Goal: Task Accomplishment & Management: Use online tool/utility

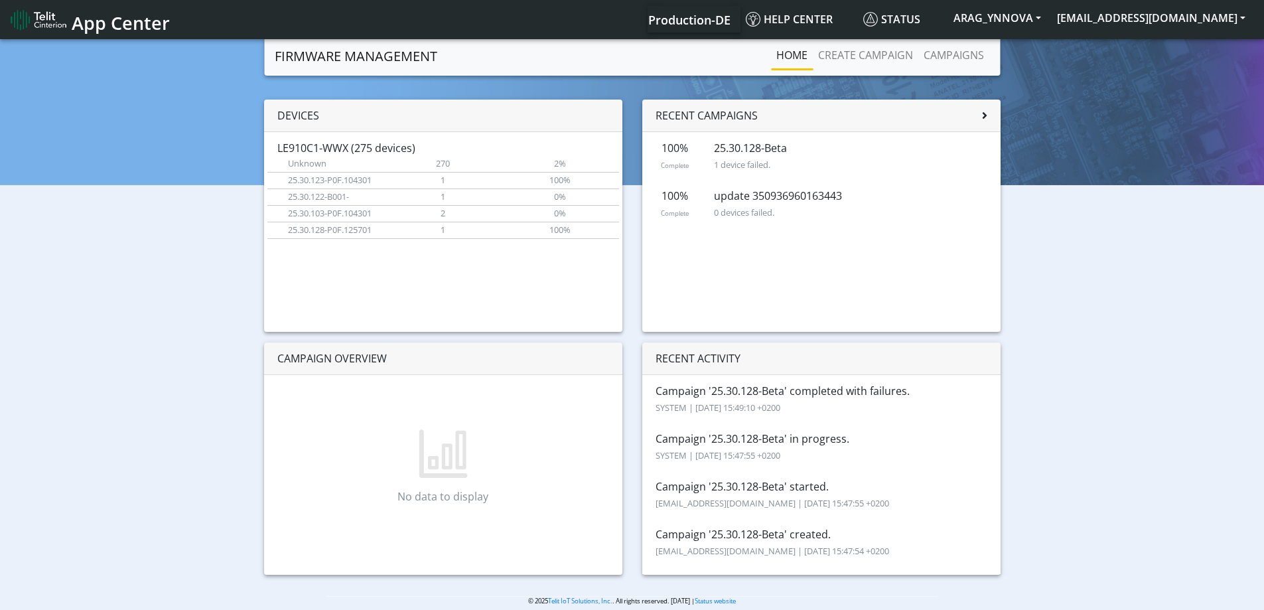
click at [478, 285] on div "Devices LE910C1-WWX (275 devices) Unknown Current version 270 Devices 2% Connec…" at bounding box center [443, 216] width 358 height 232
click at [878, 53] on link "Create campaign" at bounding box center [865, 55] width 105 height 27
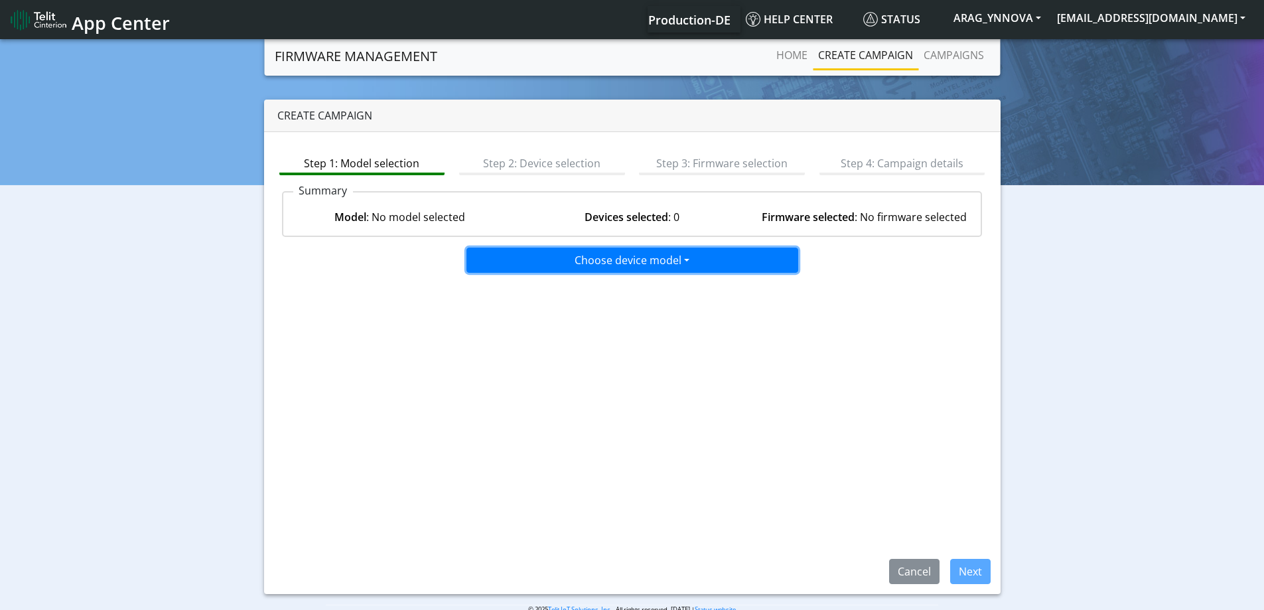
click at [637, 261] on button "Choose device model" at bounding box center [632, 259] width 332 height 25
click at [618, 307] on button "LE910C1-WWX" at bounding box center [633, 309] width 332 height 21
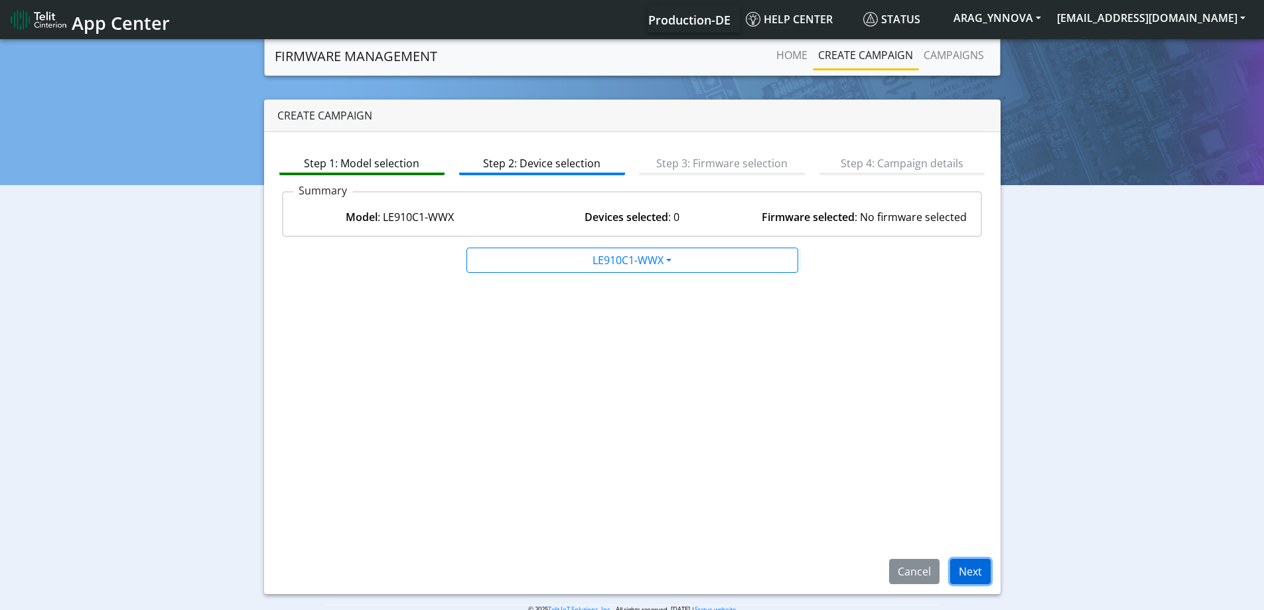
click at [972, 574] on button "Next" at bounding box center [970, 571] width 40 height 25
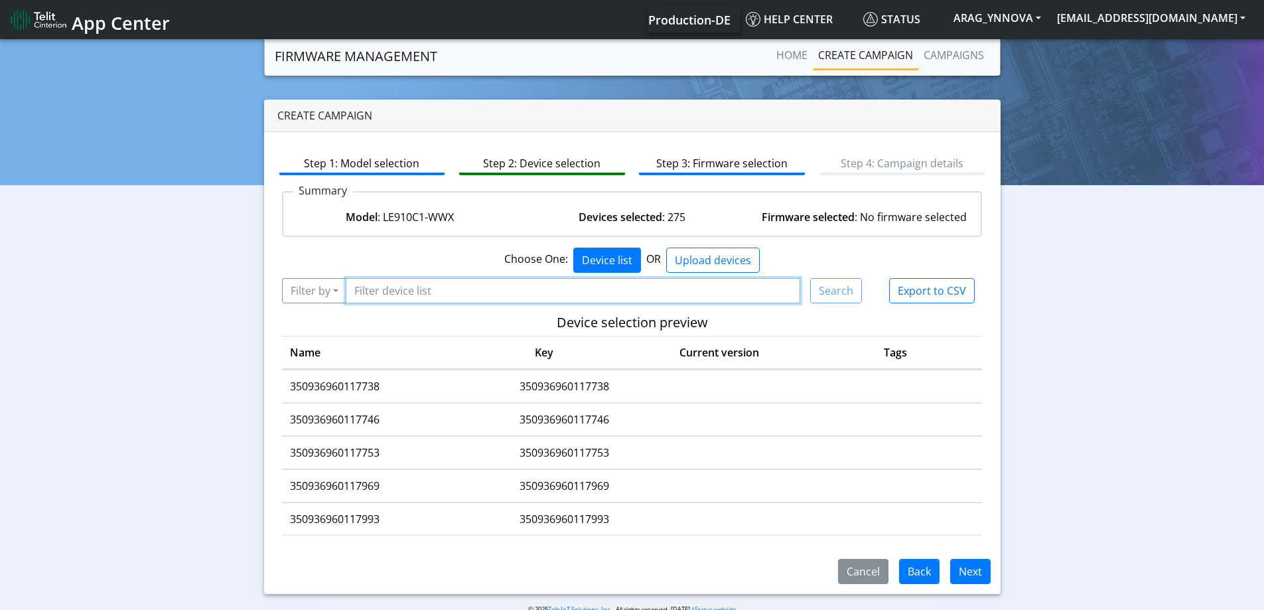
click at [551, 293] on input "Filter device list" at bounding box center [573, 290] width 455 height 25
type input "*163443"
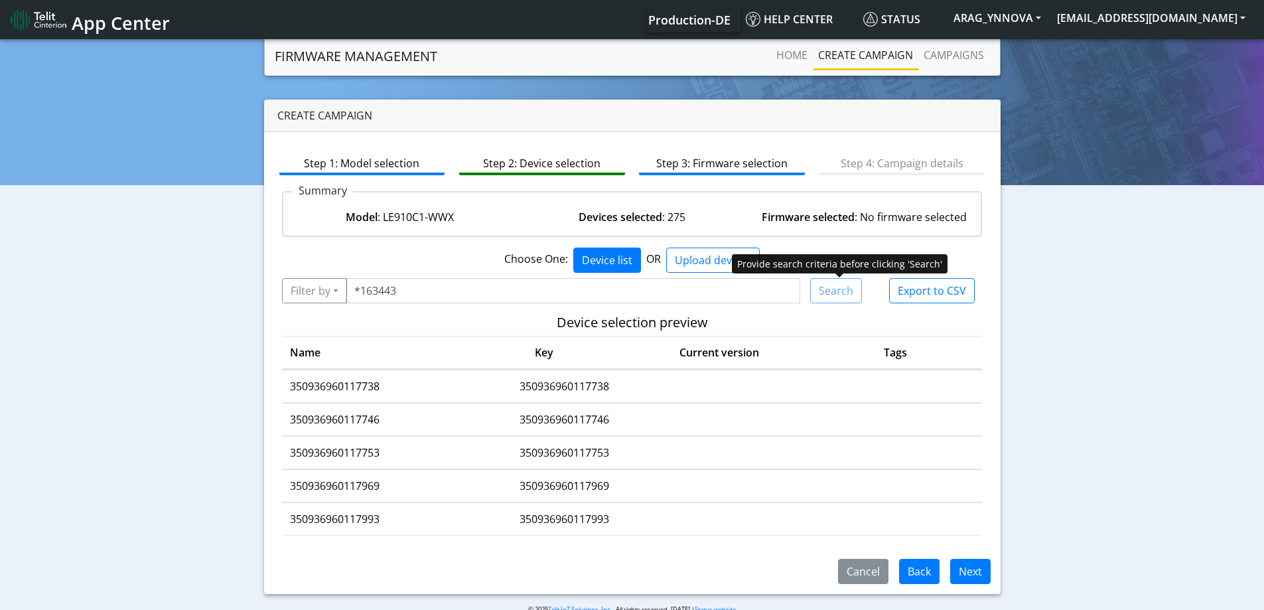
click at [831, 296] on div "Search" at bounding box center [836, 290] width 52 height 25
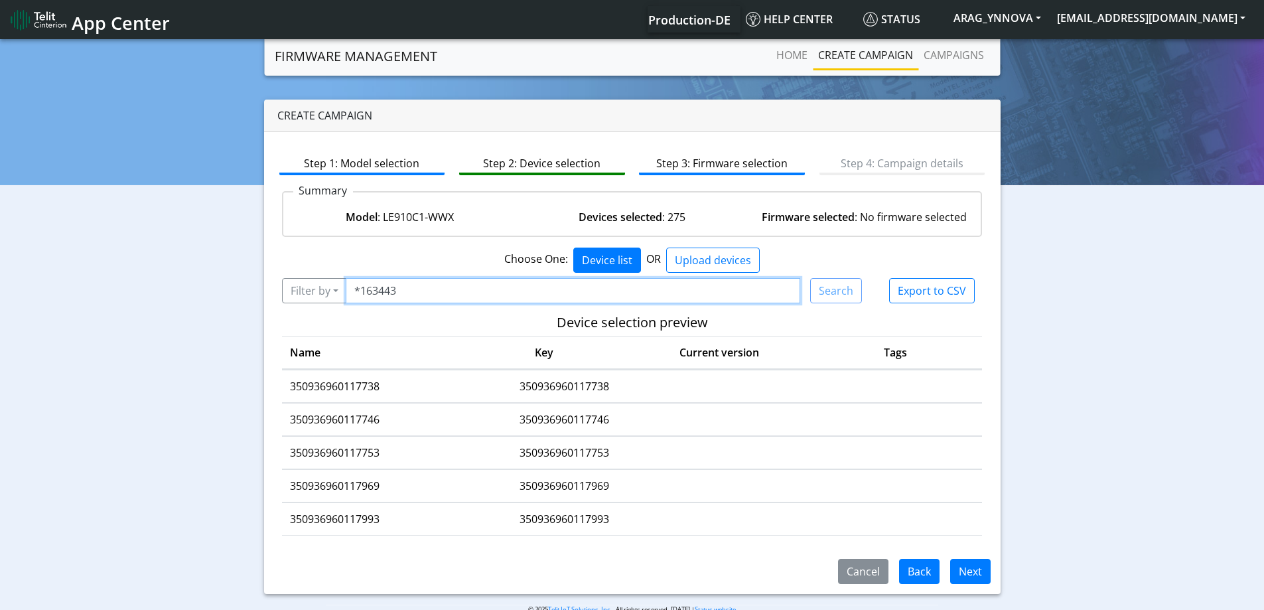
click at [653, 284] on input "*163443" at bounding box center [573, 290] width 455 height 25
click at [330, 294] on button "Filter by" at bounding box center [314, 290] width 65 height 25
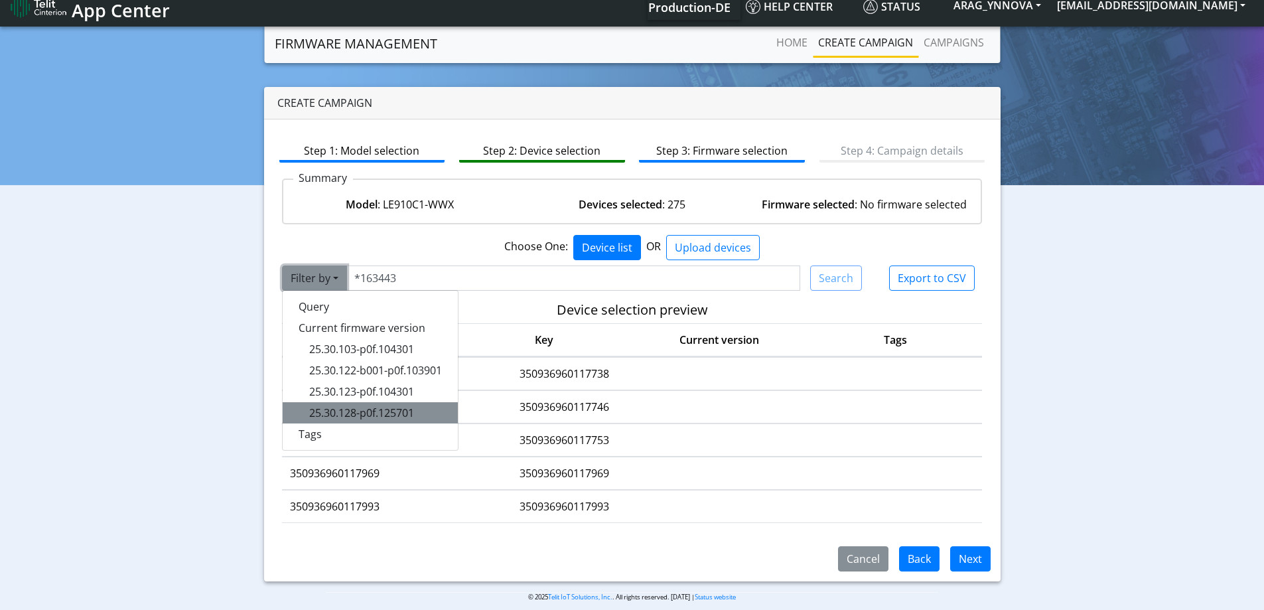
scroll to position [25, 0]
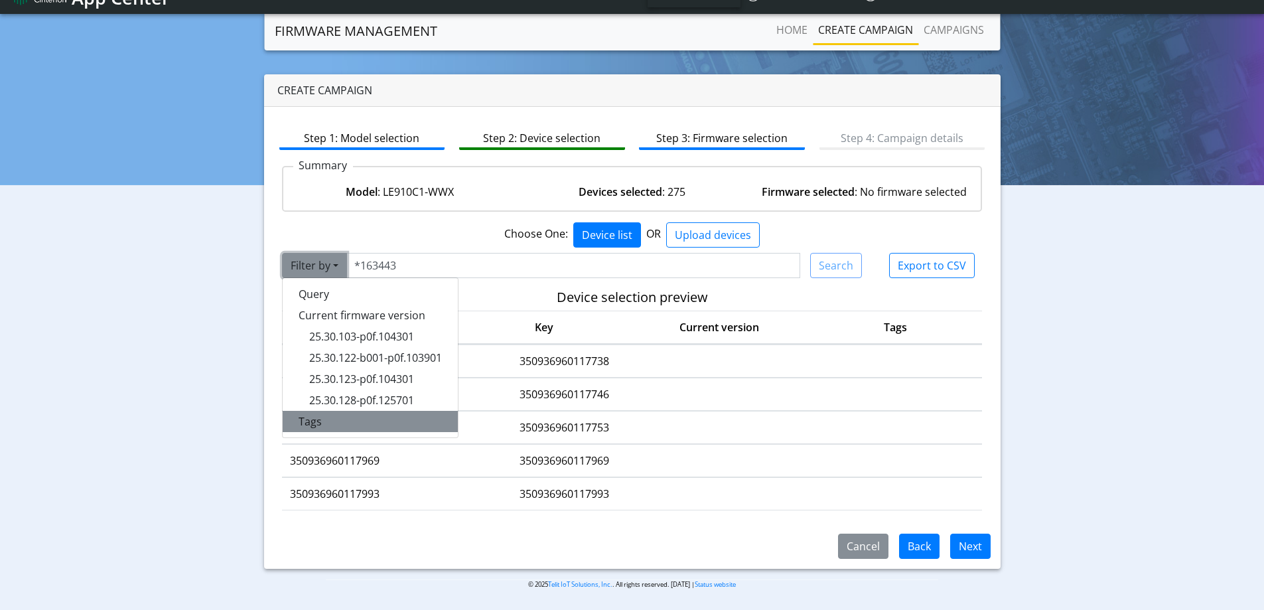
click at [351, 412] on button "Tags" at bounding box center [370, 421] width 175 height 21
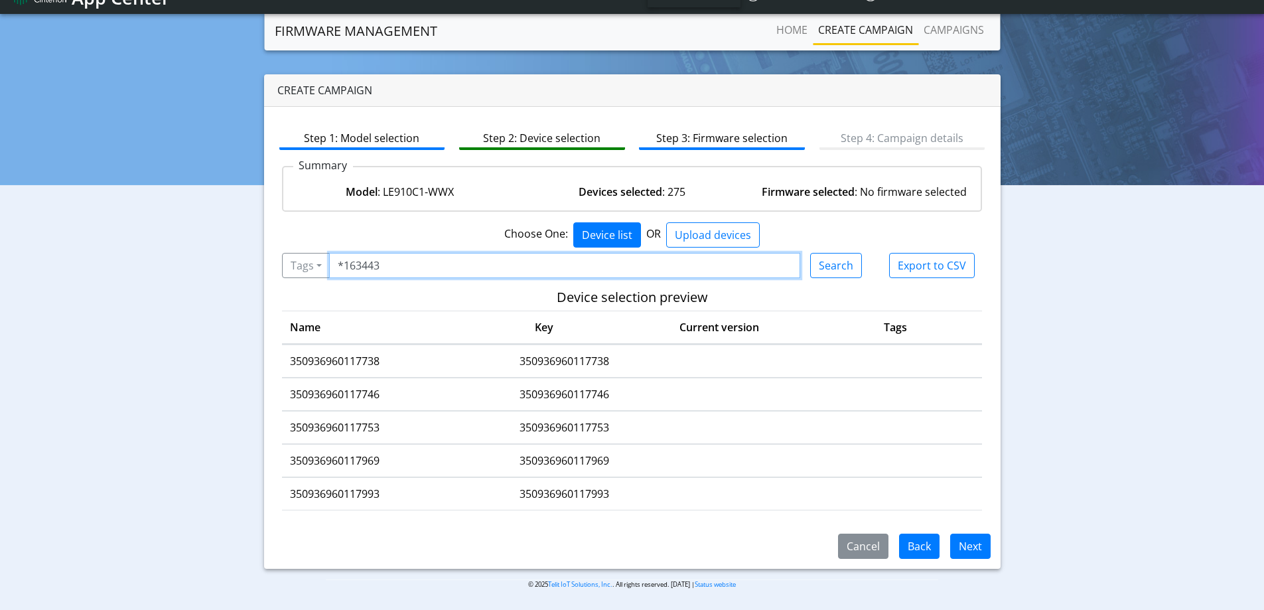
click at [406, 273] on input "*163443" at bounding box center [565, 265] width 472 height 25
click at [844, 261] on button "Search" at bounding box center [836, 265] width 52 height 25
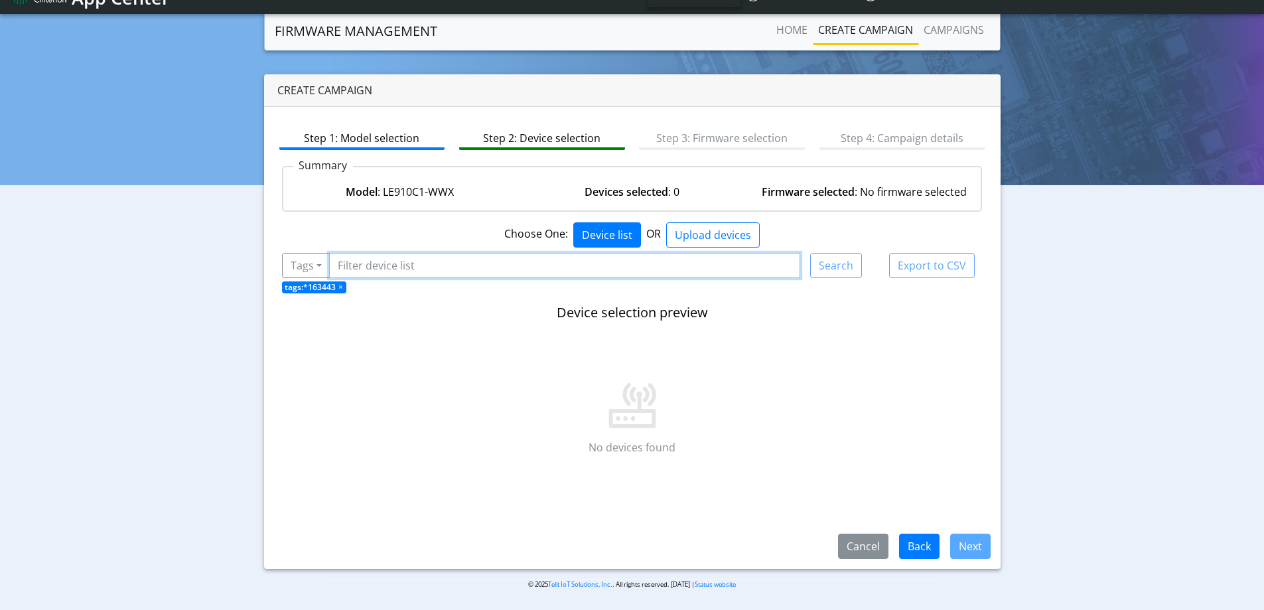
click at [348, 273] on input "Filter device list" at bounding box center [565, 265] width 472 height 25
click at [338, 285] on span "×" at bounding box center [340, 286] width 5 height 11
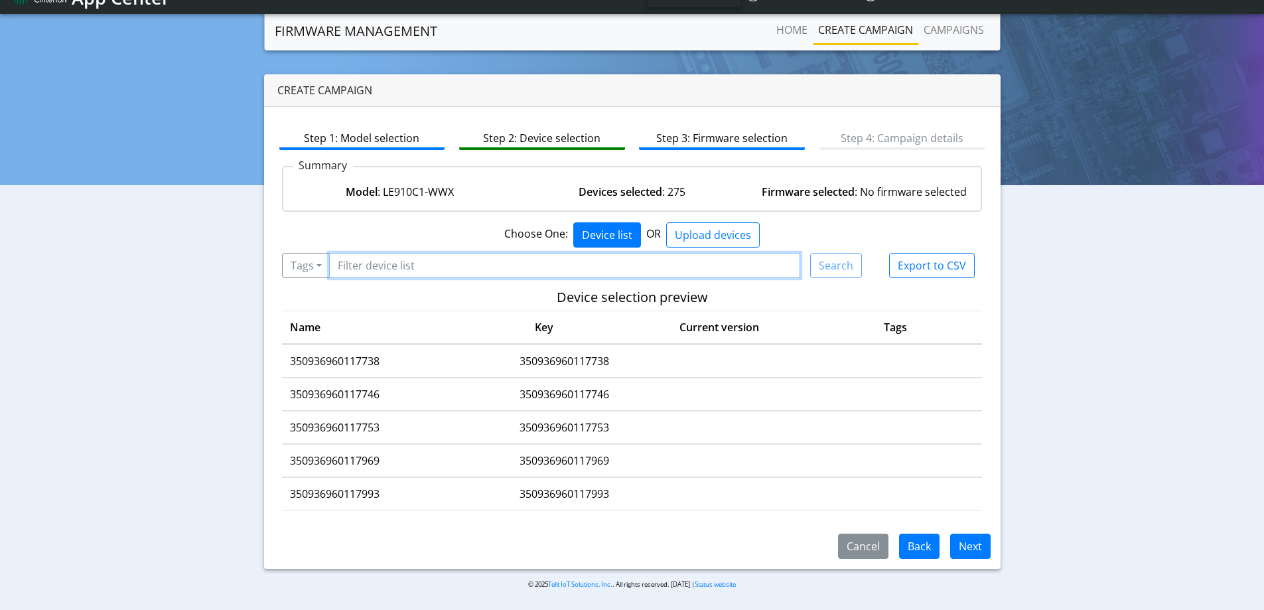
click at [363, 269] on input "Filter device list" at bounding box center [565, 265] width 472 height 25
type input "*443"
click at [831, 265] on button "Search" at bounding box center [836, 265] width 52 height 25
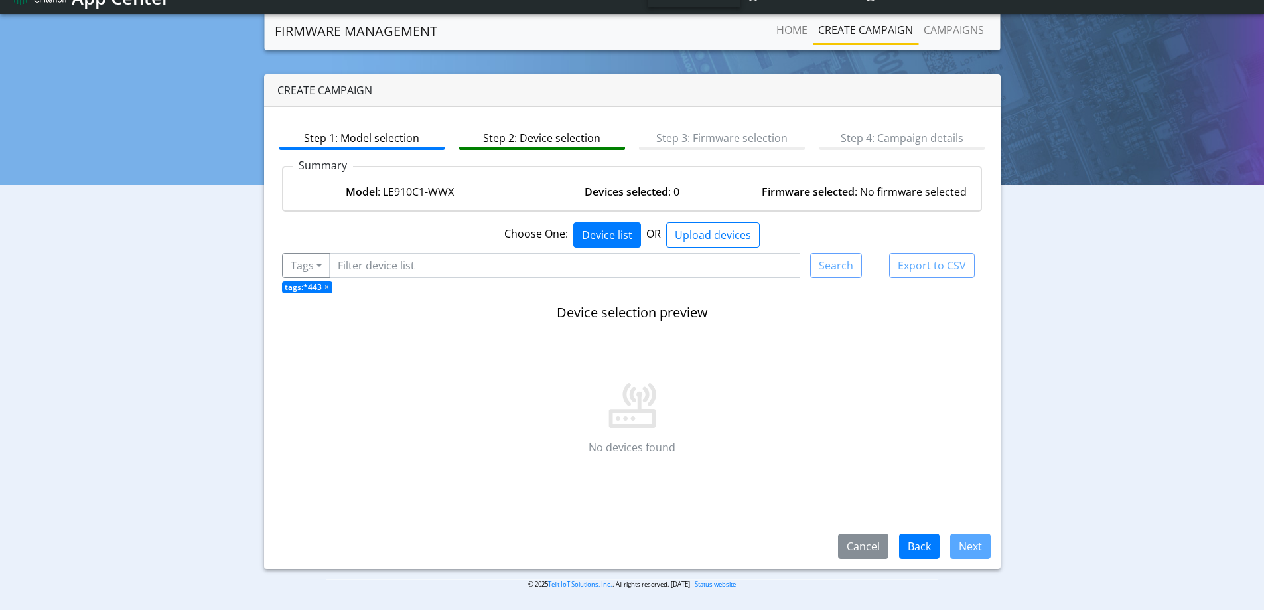
click at [324, 287] on span "×" at bounding box center [326, 286] width 5 height 11
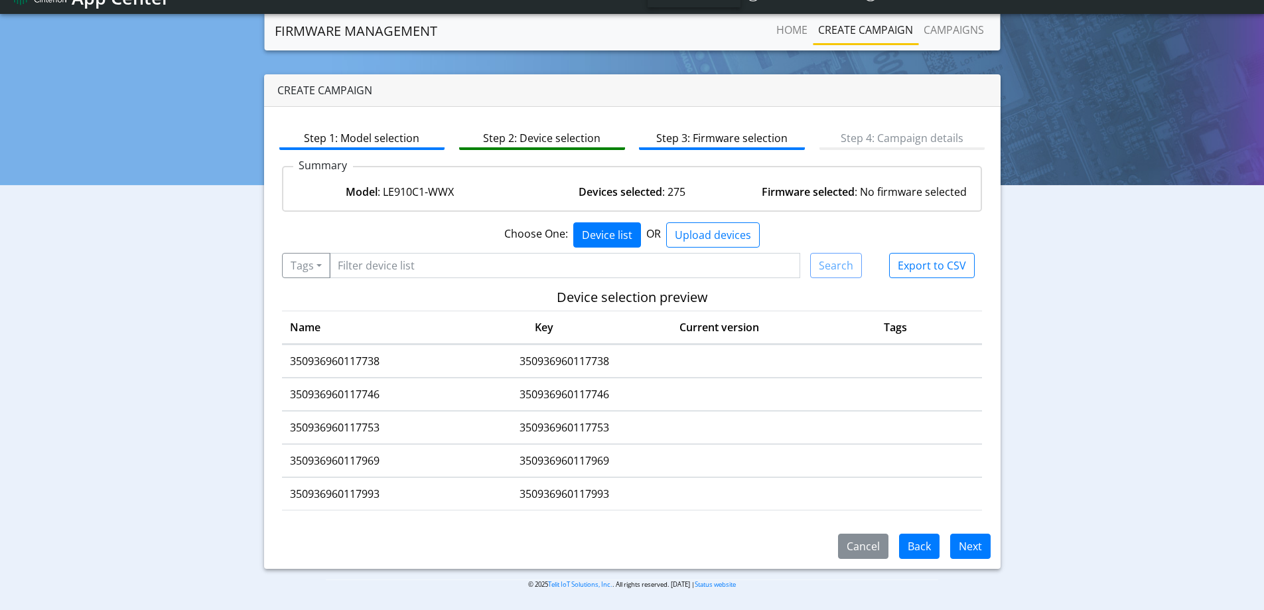
click at [316, 261] on div at bounding box center [632, 310] width 1264 height 598
click at [316, 259] on button "Tags" at bounding box center [306, 265] width 48 height 25
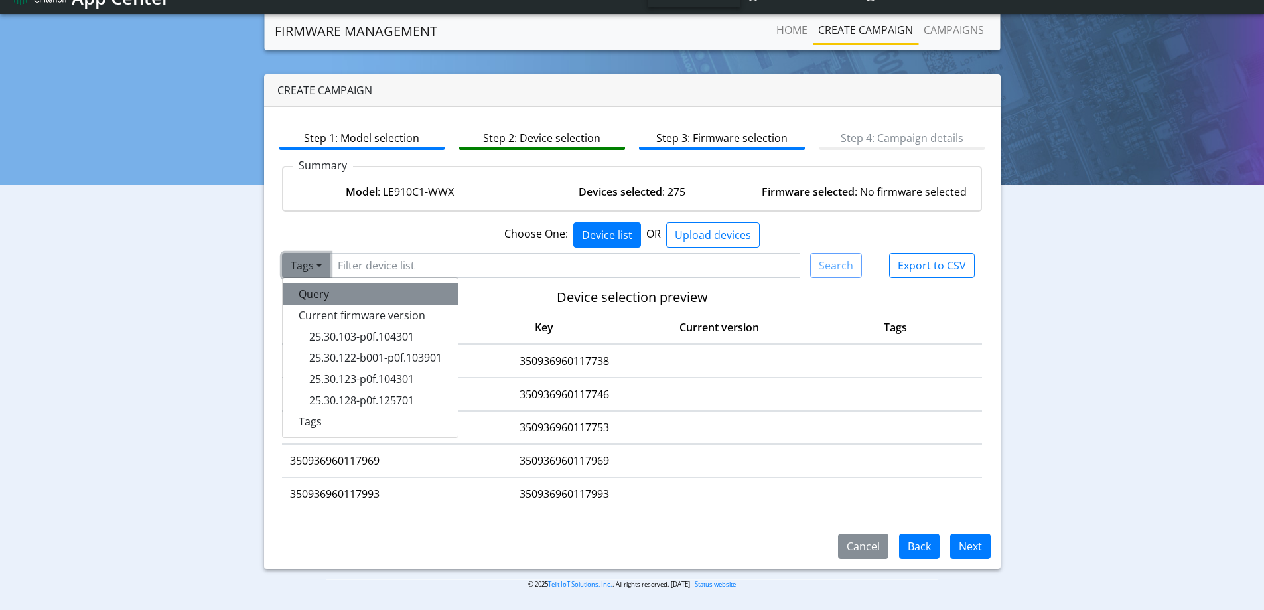
click at [328, 295] on button "Query" at bounding box center [370, 293] width 175 height 21
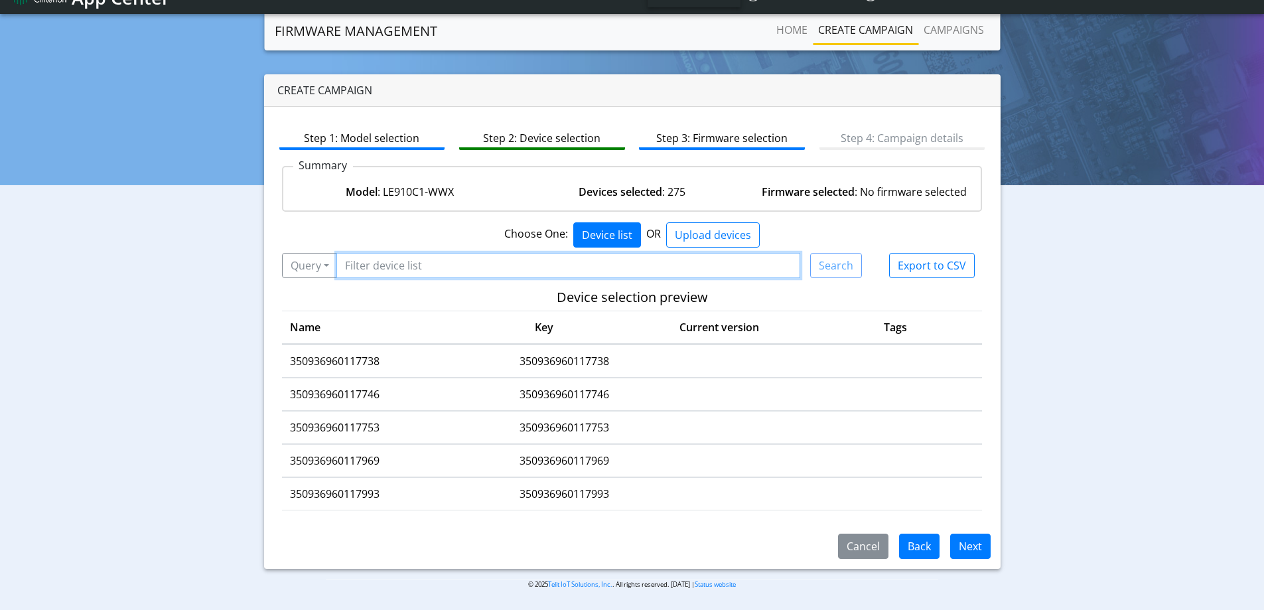
click at [383, 265] on input "Filter device list" at bounding box center [568, 265] width 464 height 25
click at [410, 268] on input "Filter device list" at bounding box center [568, 265] width 464 height 25
type input "*443"
click at [844, 267] on button "Search" at bounding box center [836, 265] width 52 height 25
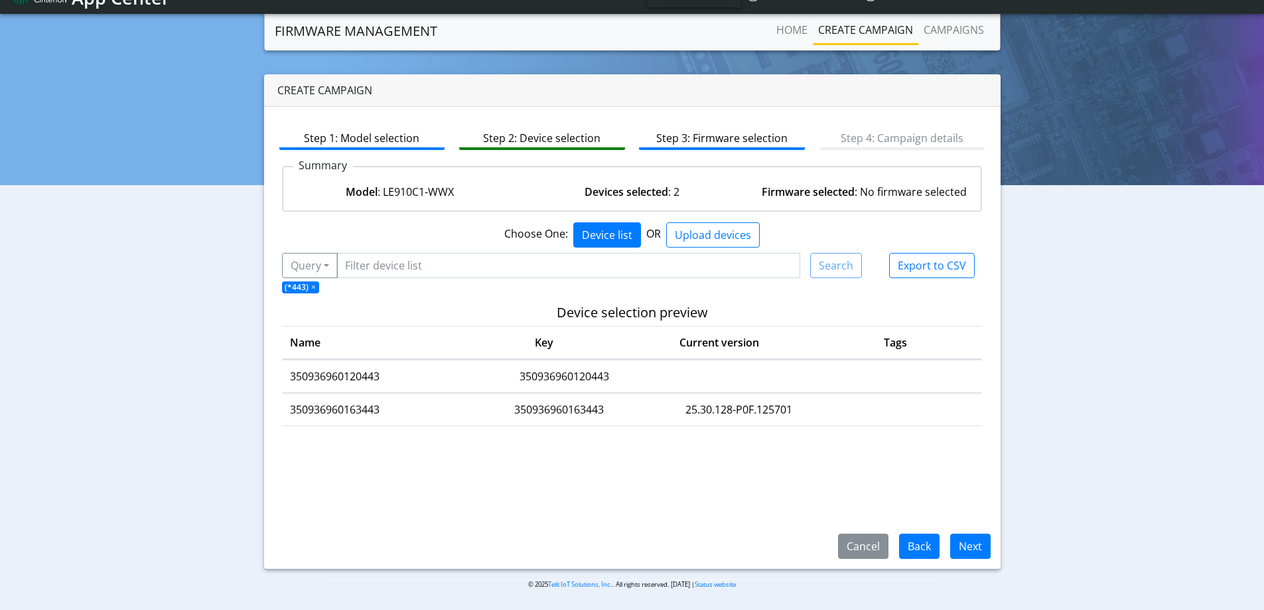
click at [388, 413] on td "350936960163443" at bounding box center [374, 409] width 185 height 33
click at [365, 407] on td "350936960163443" at bounding box center [374, 409] width 185 height 33
copy td "350936960163443"
click at [363, 268] on input "Filter device list" at bounding box center [568, 265] width 464 height 25
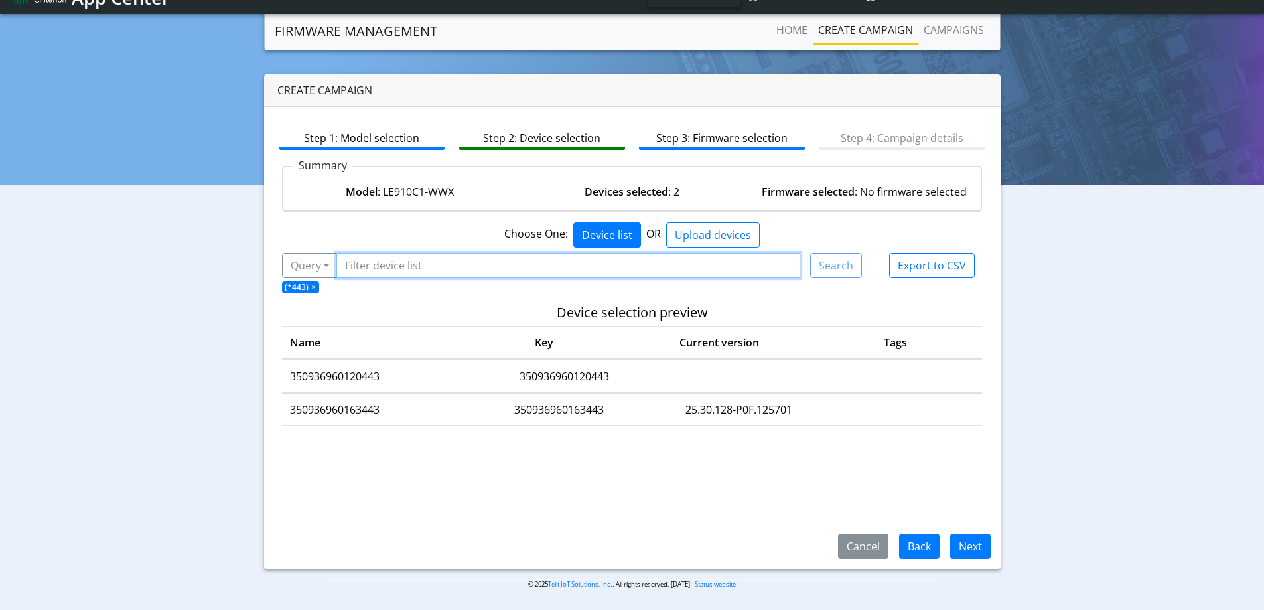
paste input "350936960163443"
type input "350936960163443"
click at [314, 284] on span "×" at bounding box center [313, 286] width 5 height 11
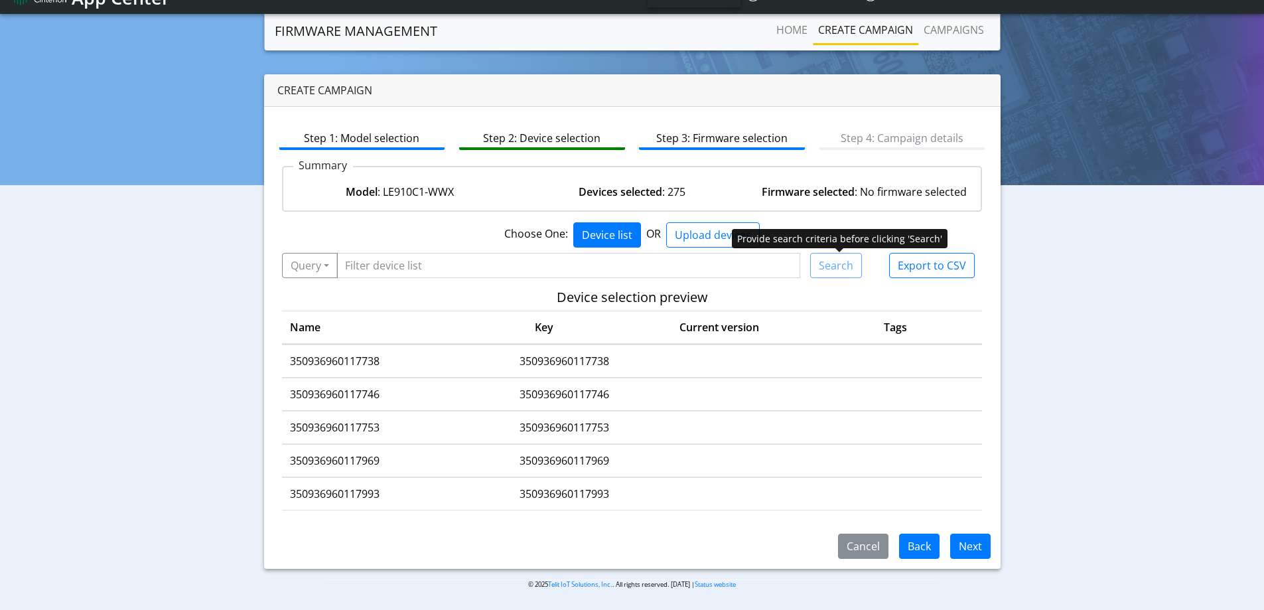
click at [838, 269] on div "Search" at bounding box center [836, 265] width 52 height 25
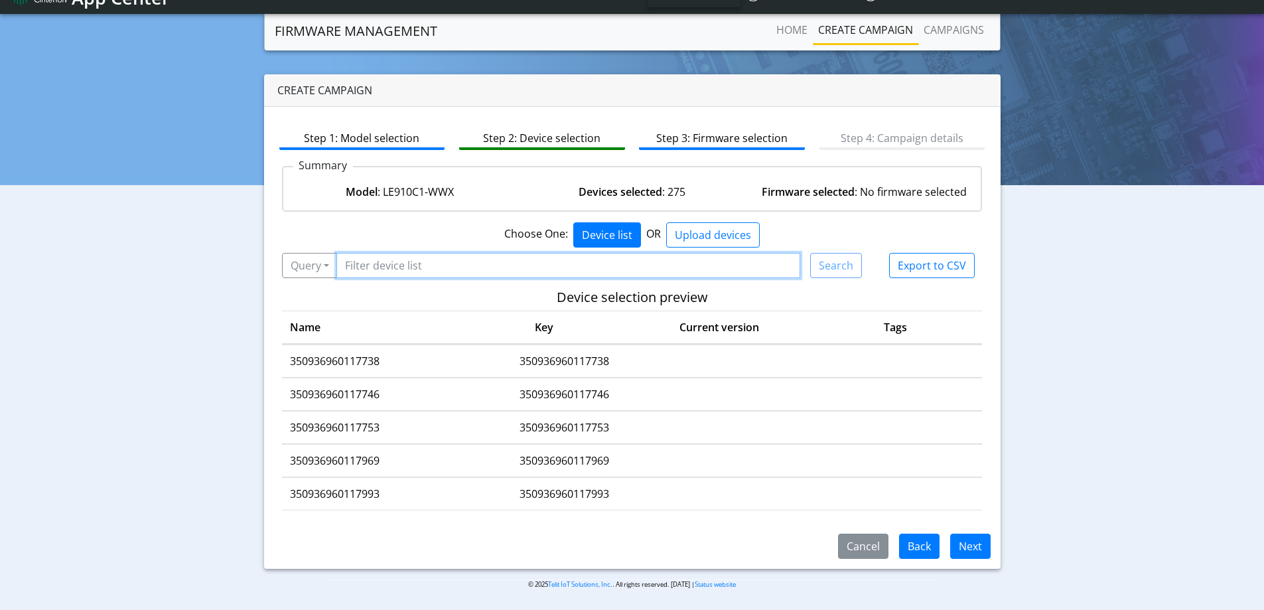
click at [417, 270] on input "Filter device list" at bounding box center [568, 265] width 464 height 25
paste input "350936960163443"
click at [343, 264] on input "350936960163443" at bounding box center [568, 265] width 464 height 25
drag, startPoint x: 341, startPoint y: 265, endPoint x: 334, endPoint y: 268, distance: 8.0
click at [334, 268] on div "Query Query Current firmware version 25.30.103-p0f.104301 25.30.122-b001-p0f.10…" at bounding box center [572, 265] width 580 height 25
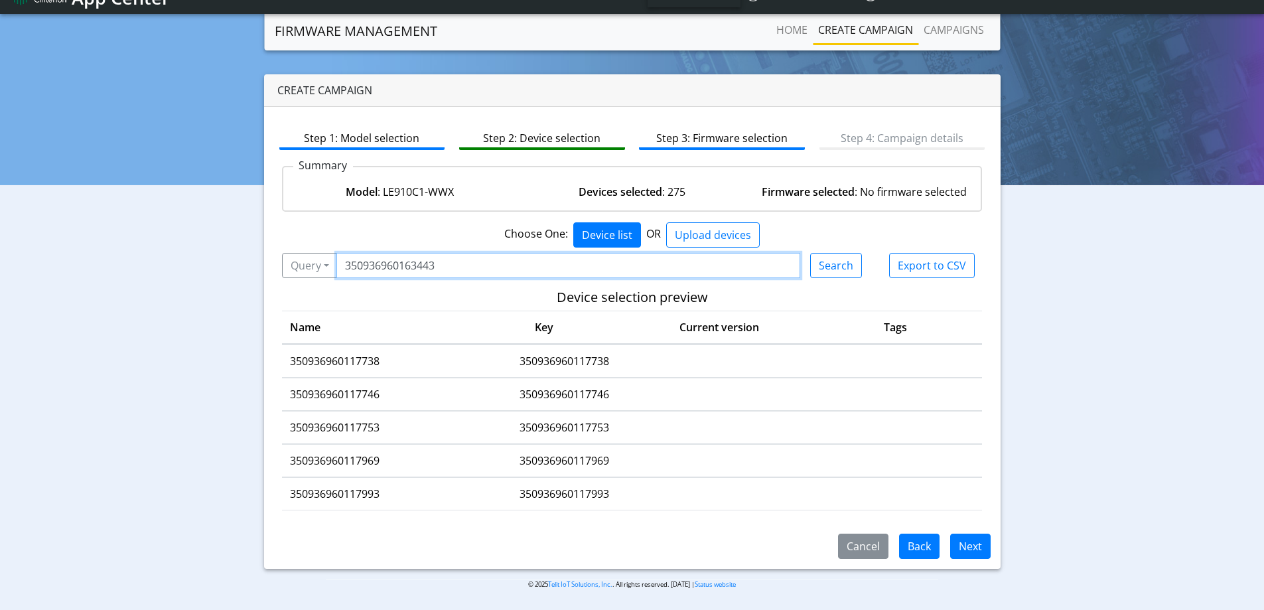
click at [346, 269] on input "350936960163443" at bounding box center [568, 265] width 464 height 25
type input "350936960163443"
click at [831, 263] on button "Search" at bounding box center [836, 265] width 52 height 25
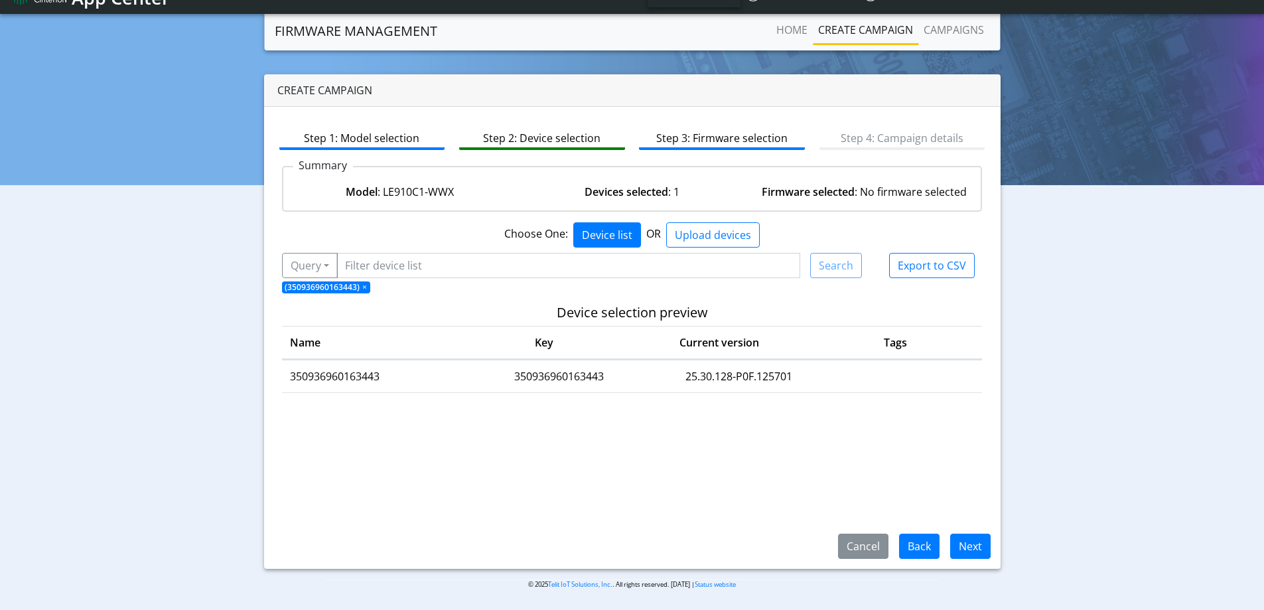
click at [628, 375] on td "350936960163443" at bounding box center [558, 376] width 185 height 33
click at [953, 542] on button "Next" at bounding box center [970, 545] width 40 height 25
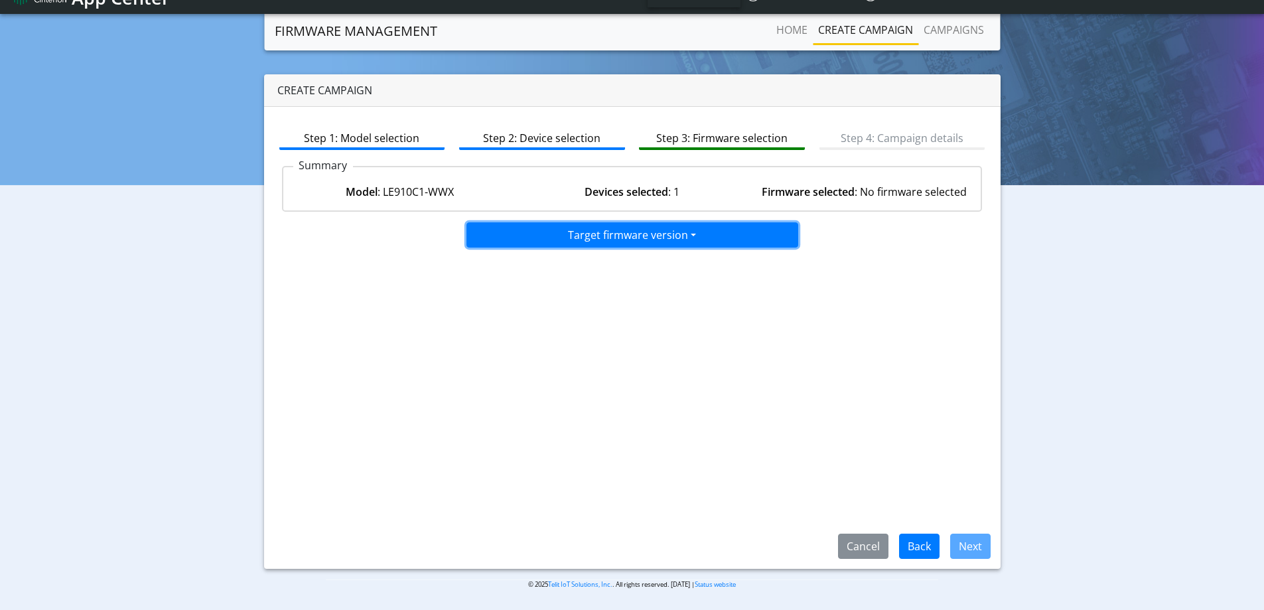
click at [663, 238] on button "Target firmware version" at bounding box center [632, 234] width 332 height 25
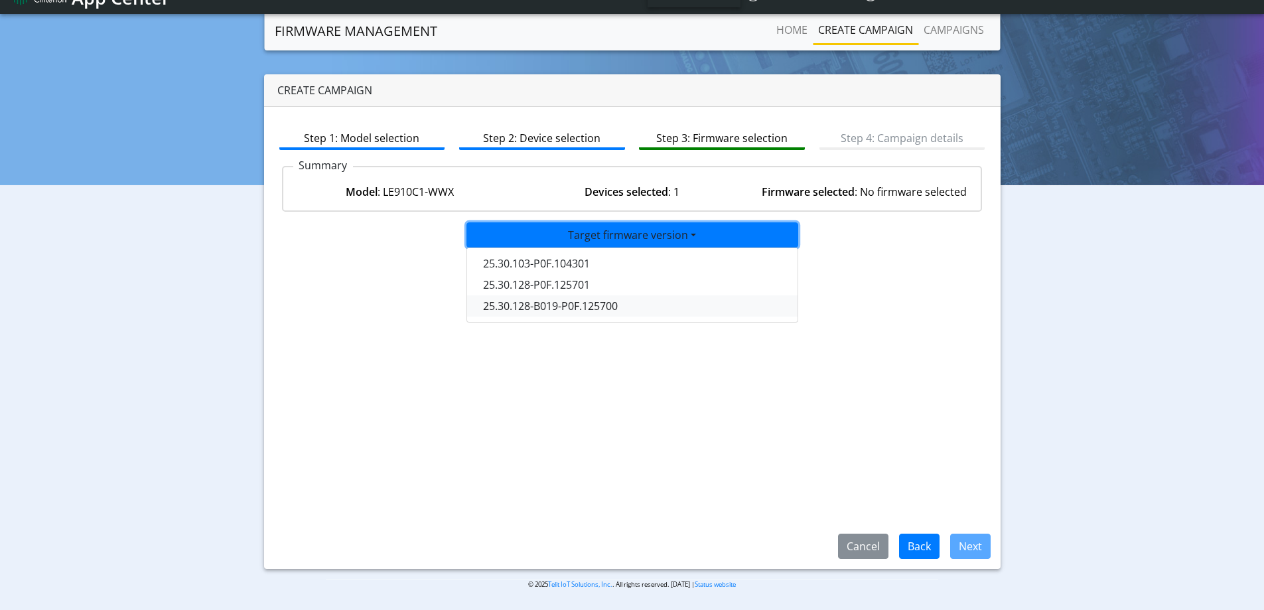
click at [648, 306] on button "25.30.128-B019-P0F.125700" at bounding box center [633, 305] width 332 height 21
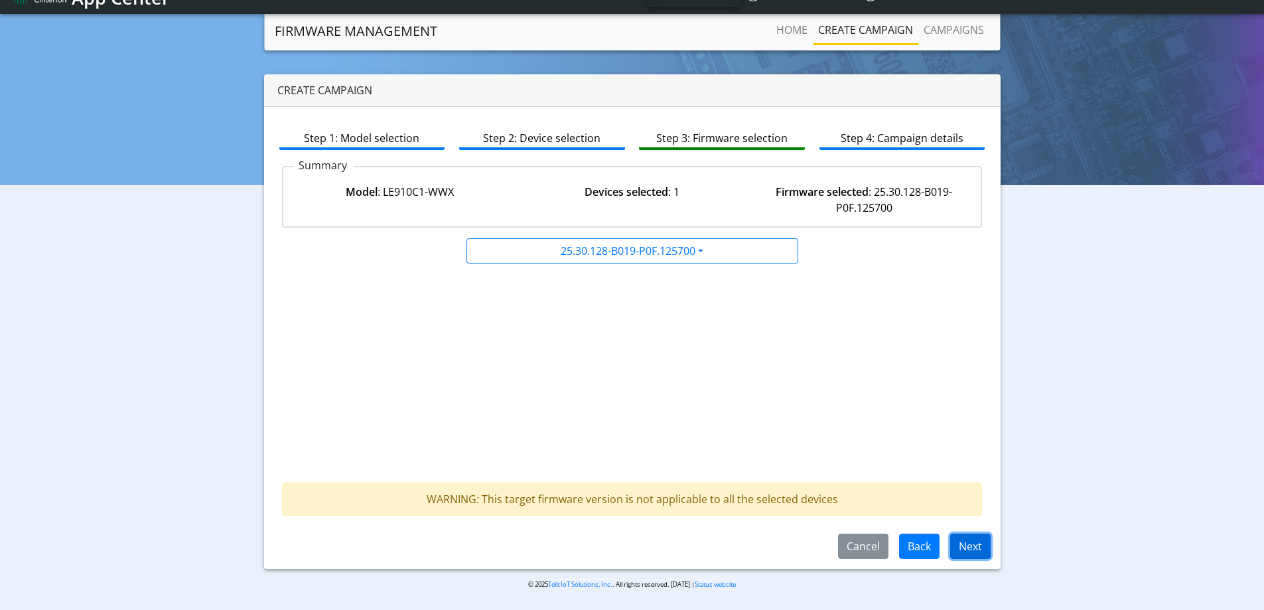
click at [966, 539] on button "Next" at bounding box center [970, 545] width 40 height 25
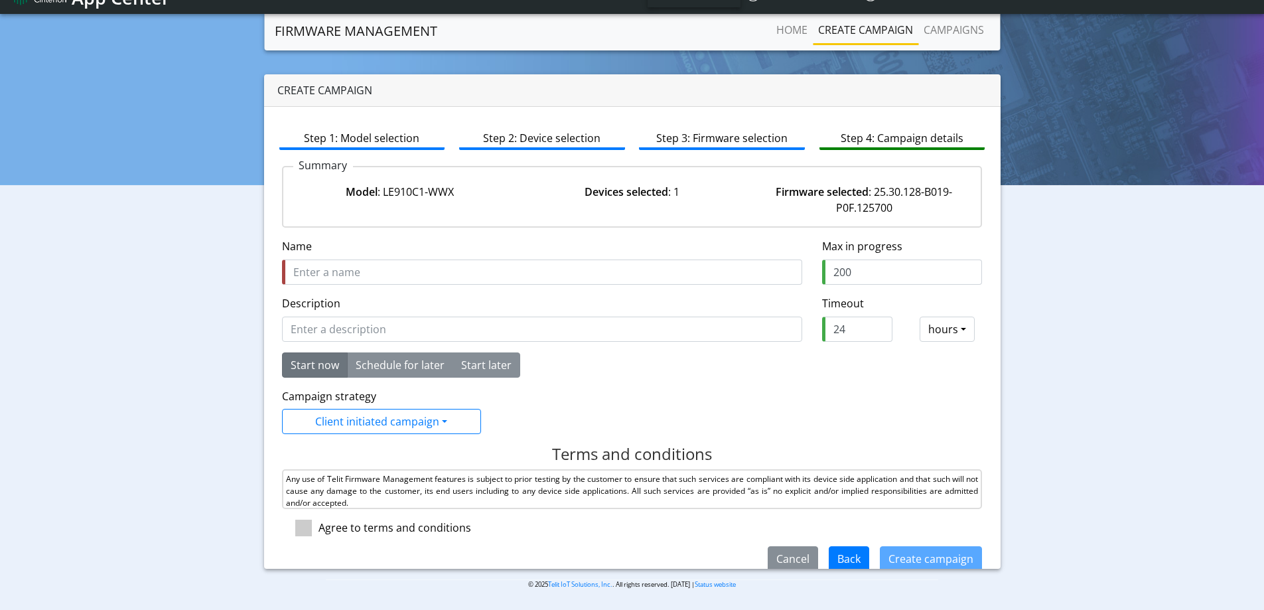
click at [399, 275] on input "Name" at bounding box center [542, 271] width 520 height 25
click at [295, 269] on input "25.30.128-Beta" at bounding box center [542, 271] width 520 height 25
click at [313, 271] on input "Upload 25.30.128-Beta" at bounding box center [542, 271] width 520 height 25
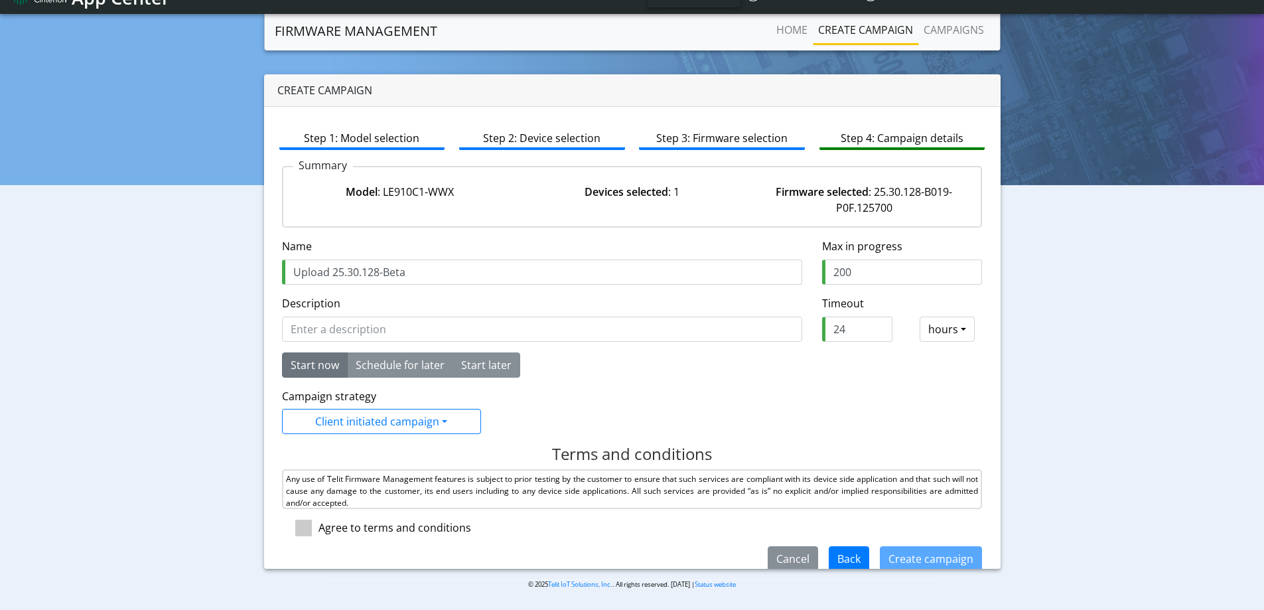
type input "Upload 25.30.128-Beta"
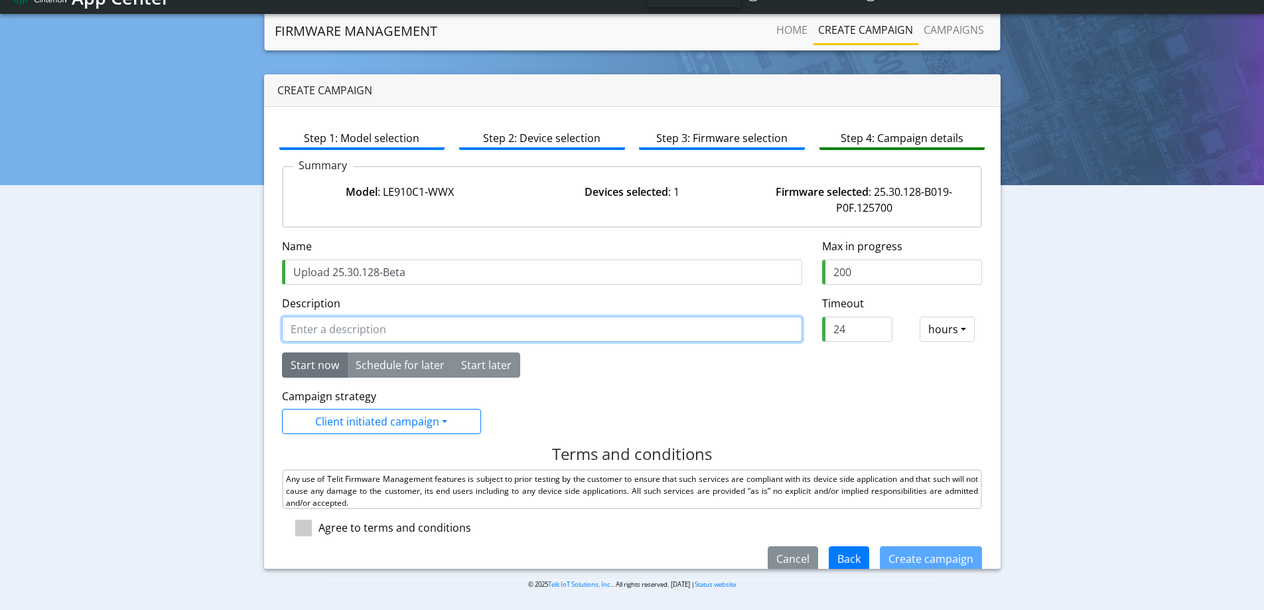
click at [320, 324] on input "Description" at bounding box center [542, 328] width 520 height 25
paste input "Upload 25.30.128-Beta"
type input "Upload 25.30.128-Beta"
click at [403, 328] on input "Upload 25.30.128-Beta" at bounding box center [542, 328] width 520 height 25
drag, startPoint x: 367, startPoint y: 324, endPoint x: 399, endPoint y: 326, distance: 32.0
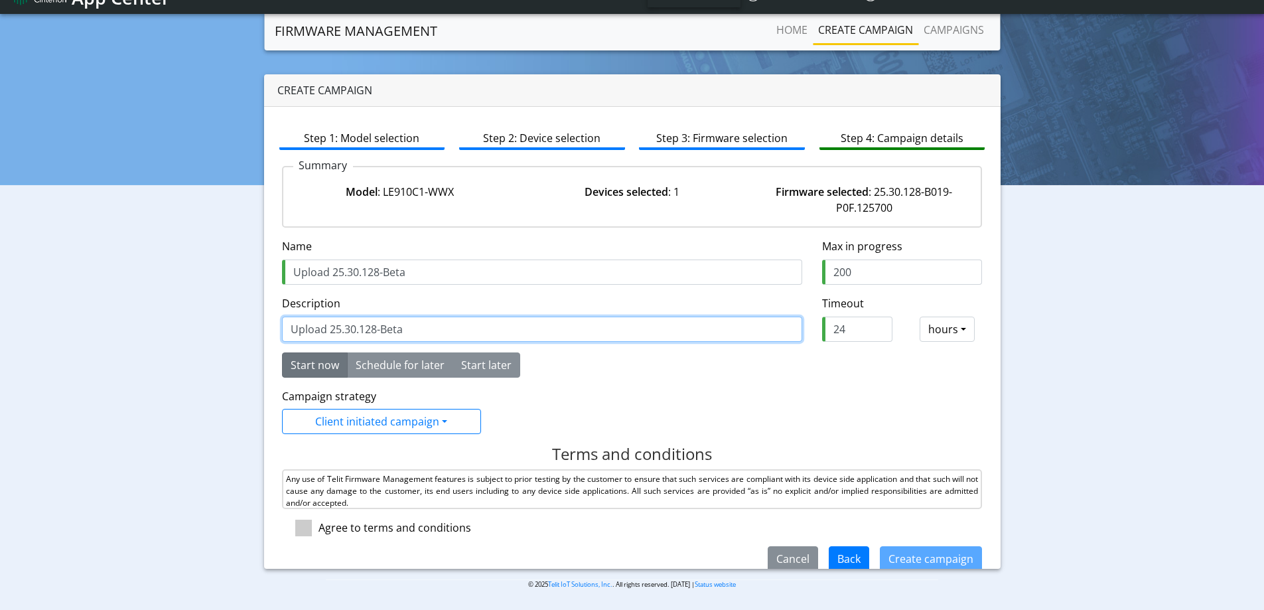
click at [370, 322] on input "Upload 25.30.128-Beta" at bounding box center [542, 328] width 520 height 25
drag, startPoint x: 379, startPoint y: 324, endPoint x: 244, endPoint y: 318, distance: 135.4
click at [244, 318] on div "Create campaign Step 1: Model selection Step 2: Device selection Step 3: Firmwa…" at bounding box center [632, 321] width 1244 height 494
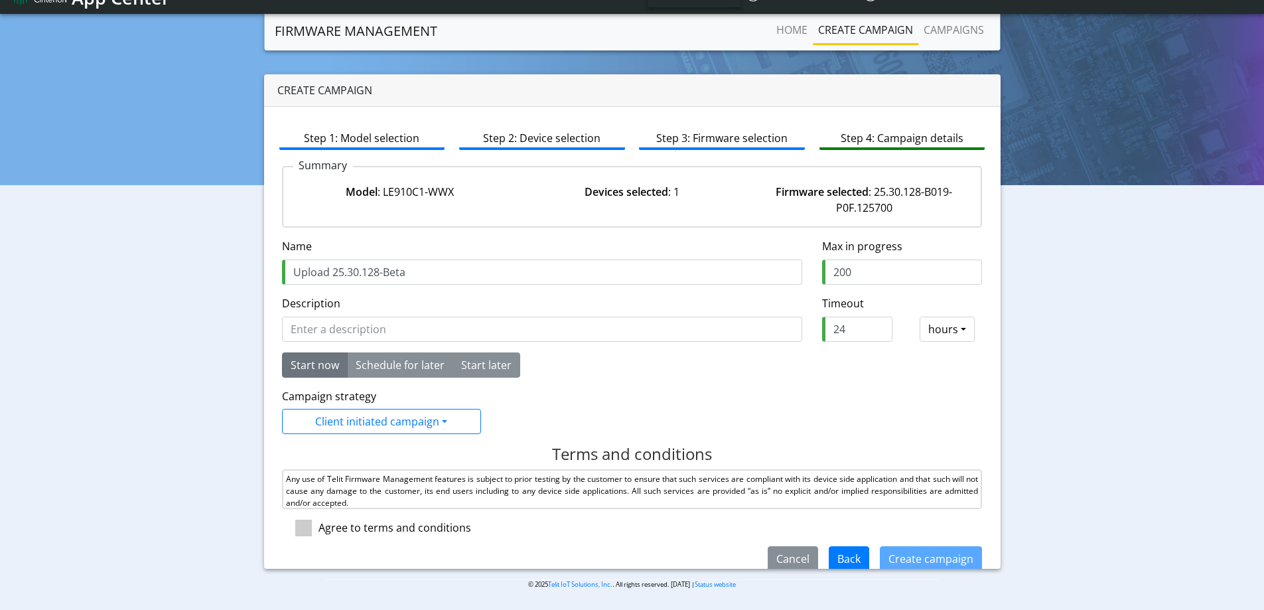
click at [400, 318] on div "Description" at bounding box center [542, 318] width 520 height 46
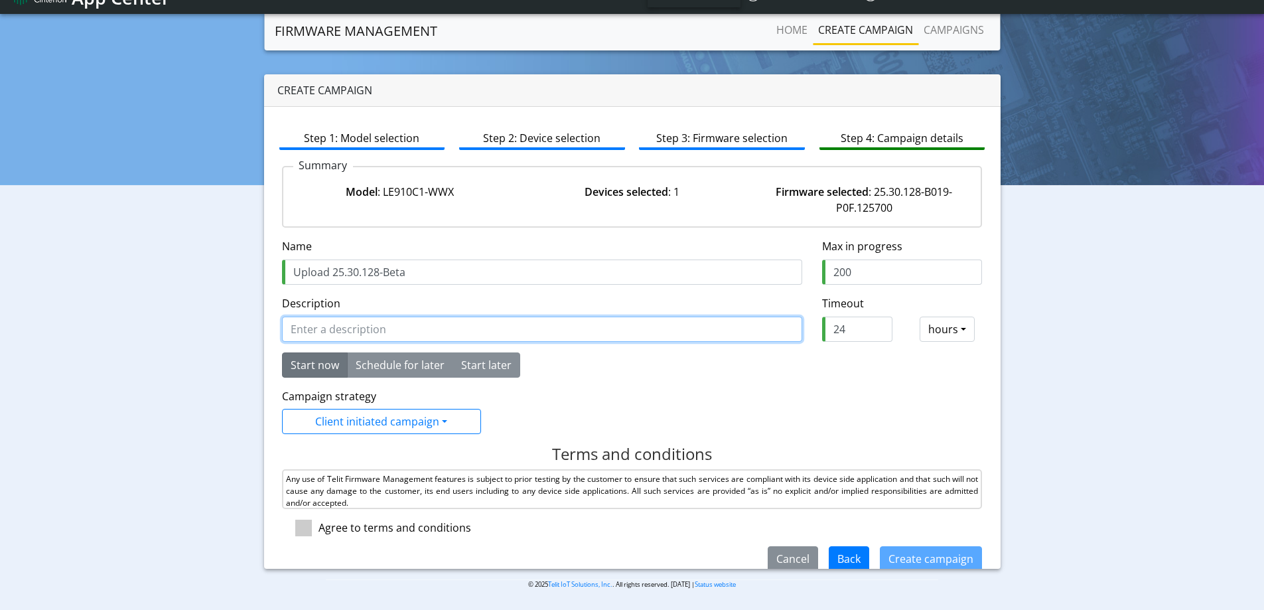
click at [405, 320] on input "Description" at bounding box center [542, 328] width 520 height 25
type input "Beta for IPPASSTH feature"
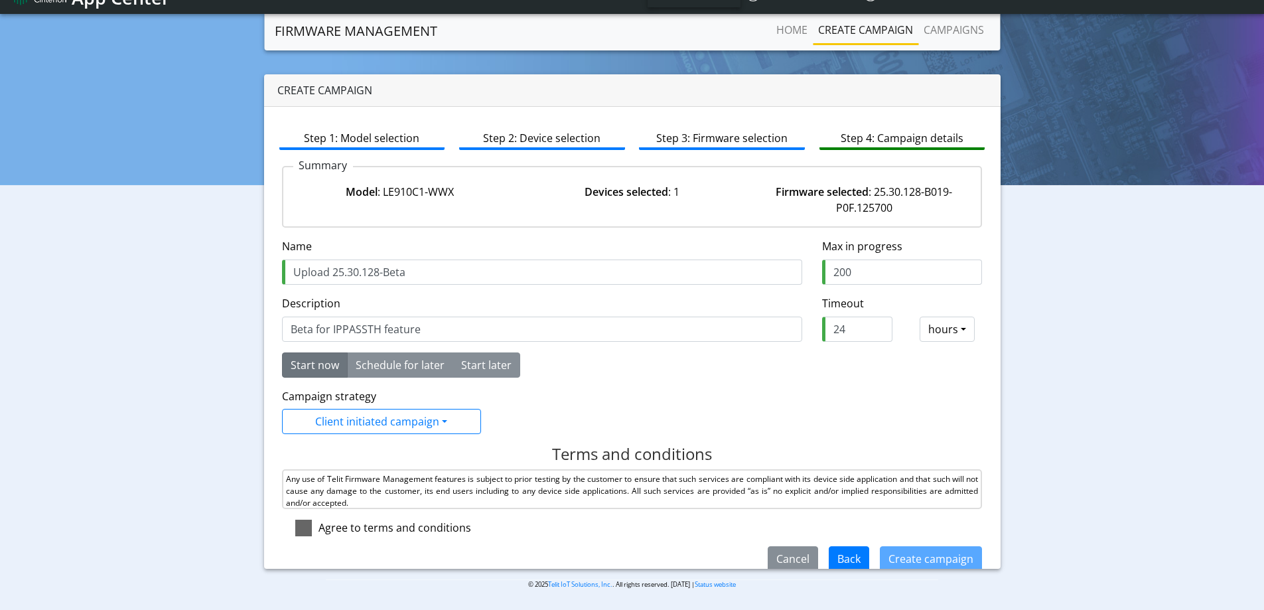
click at [306, 528] on span at bounding box center [303, 527] width 17 height 17
click at [318, 528] on input "checkbox" at bounding box center [322, 523] width 9 height 9
checkbox input "true"
click at [925, 555] on button "Create campaign" at bounding box center [931, 558] width 102 height 25
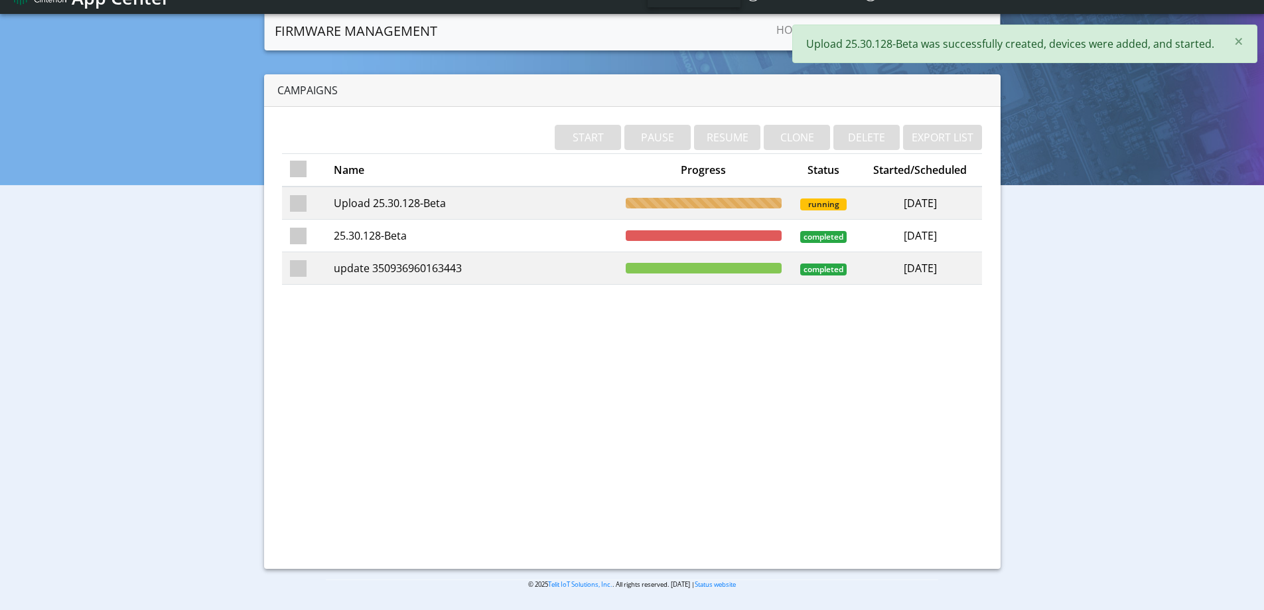
click at [391, 193] on td "Upload 25.30.128-Beta" at bounding box center [472, 202] width 292 height 33
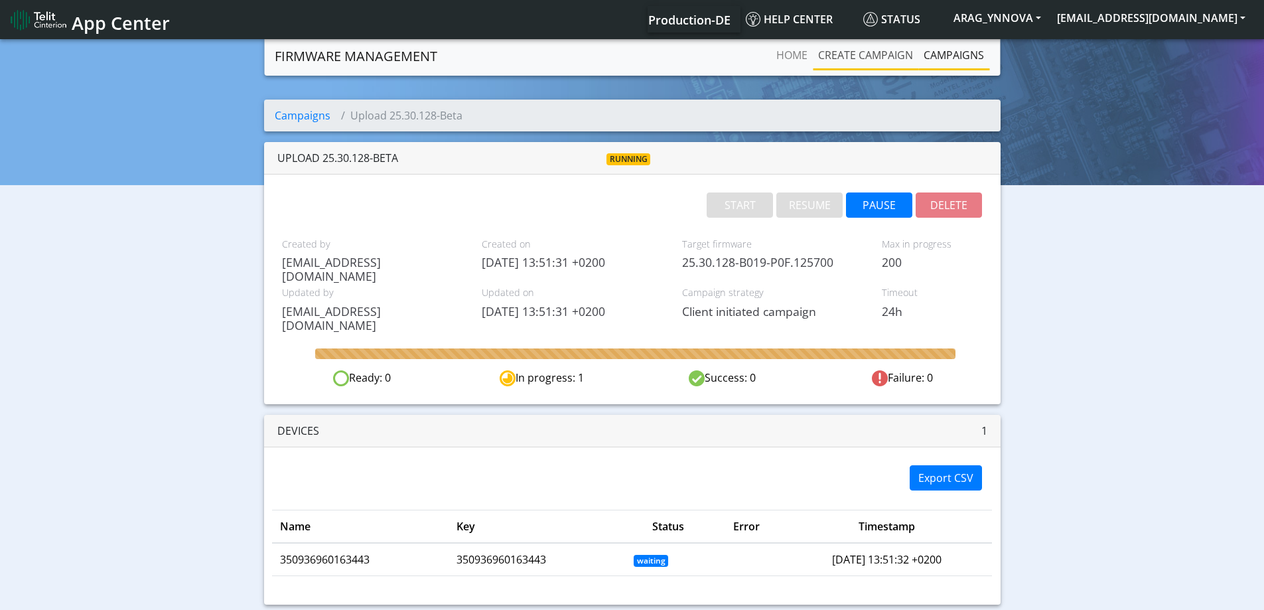
click at [890, 55] on link "Create campaign" at bounding box center [865, 55] width 105 height 27
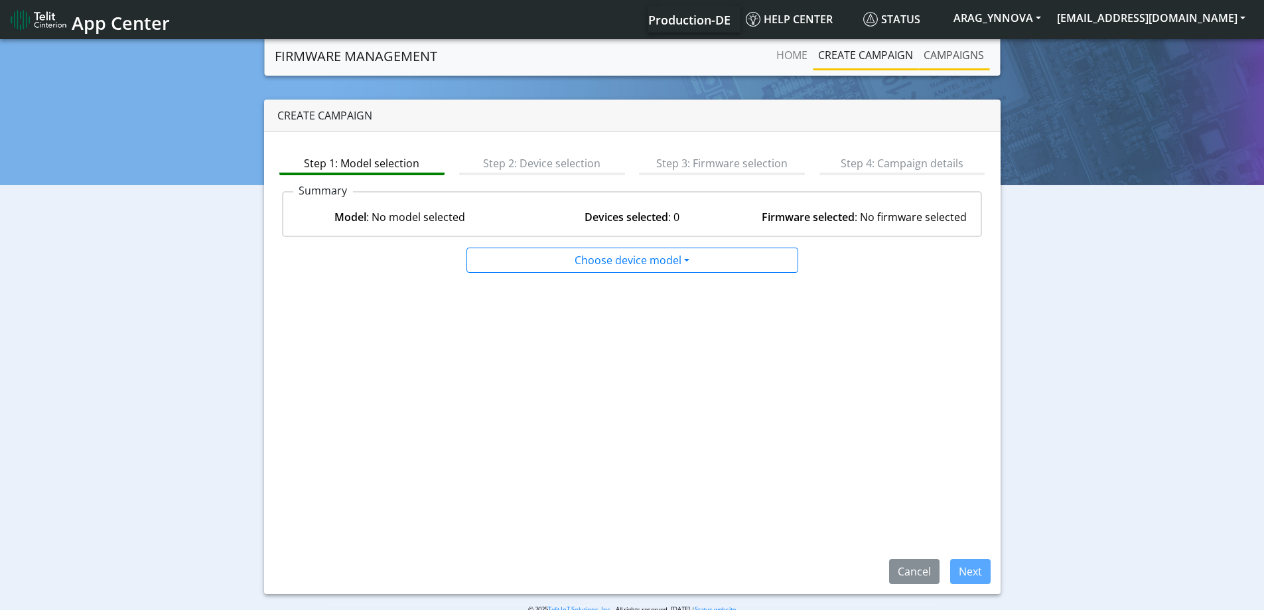
click at [943, 60] on link "Campaigns" at bounding box center [953, 55] width 71 height 27
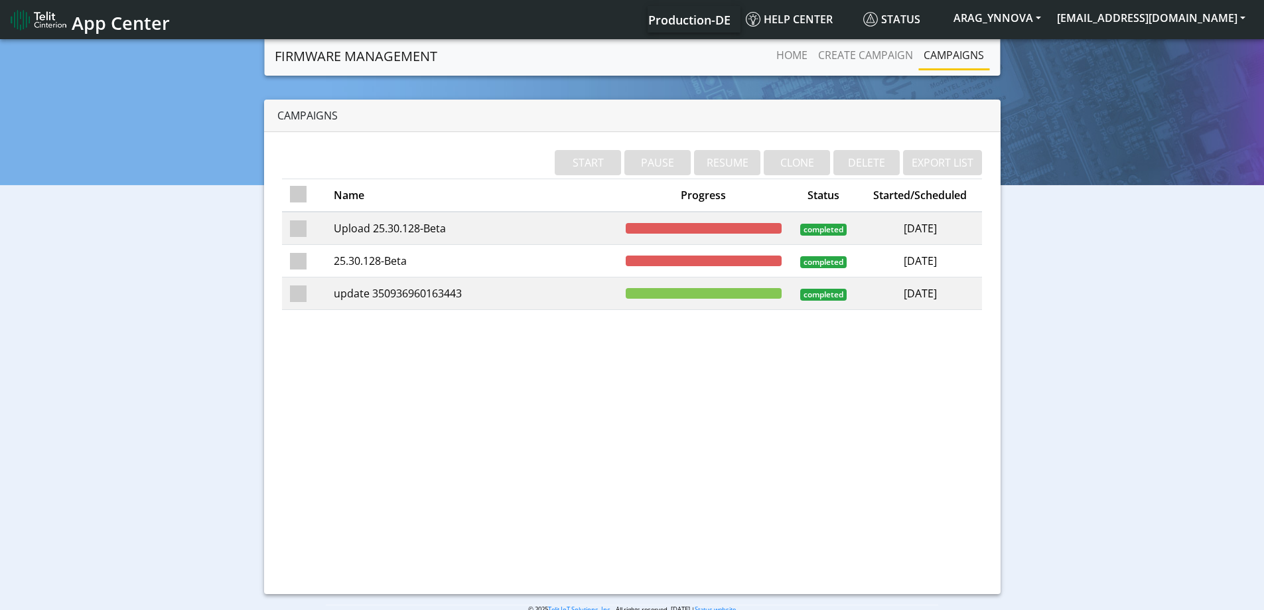
click at [364, 232] on td "Upload 25.30.128-Beta" at bounding box center [472, 228] width 292 height 33
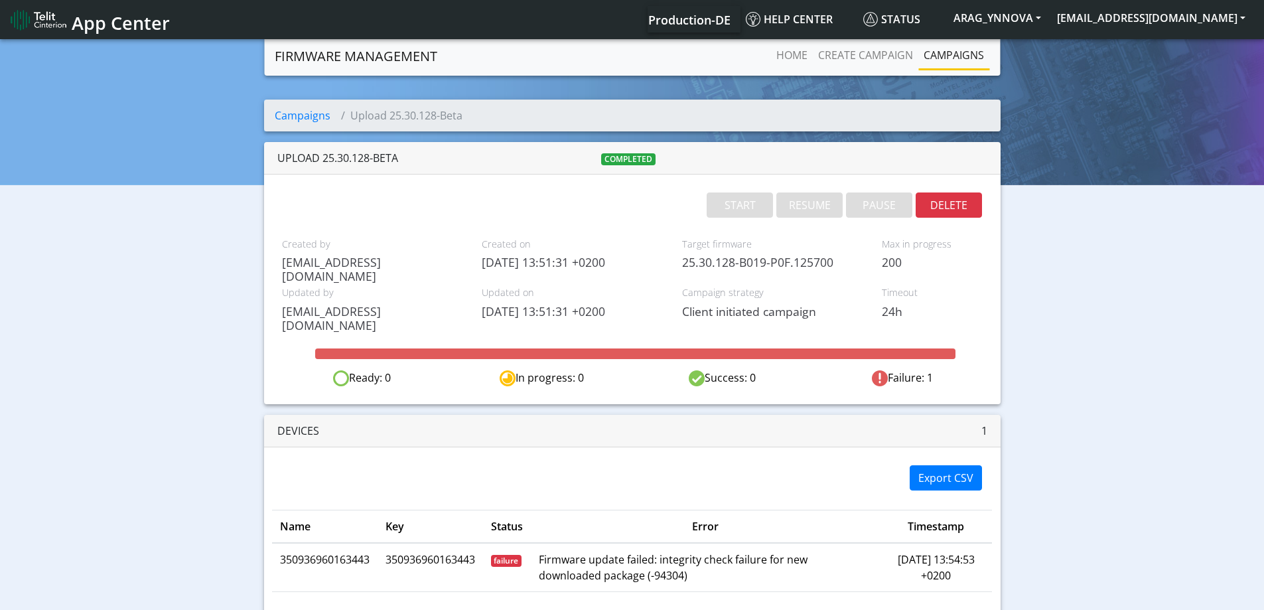
click at [658, 268] on span "2025-09-09 13:51:31 +0200" at bounding box center [572, 262] width 180 height 14
click at [726, 313] on span "Client initiated campaign" at bounding box center [772, 311] width 180 height 14
drag, startPoint x: 852, startPoint y: 293, endPoint x: 877, endPoint y: 263, distance: 39.6
click at [855, 293] on span "Campaign strategy" at bounding box center [772, 292] width 180 height 15
click at [882, 253] on div "Max in progress 200" at bounding box center [932, 258] width 120 height 49
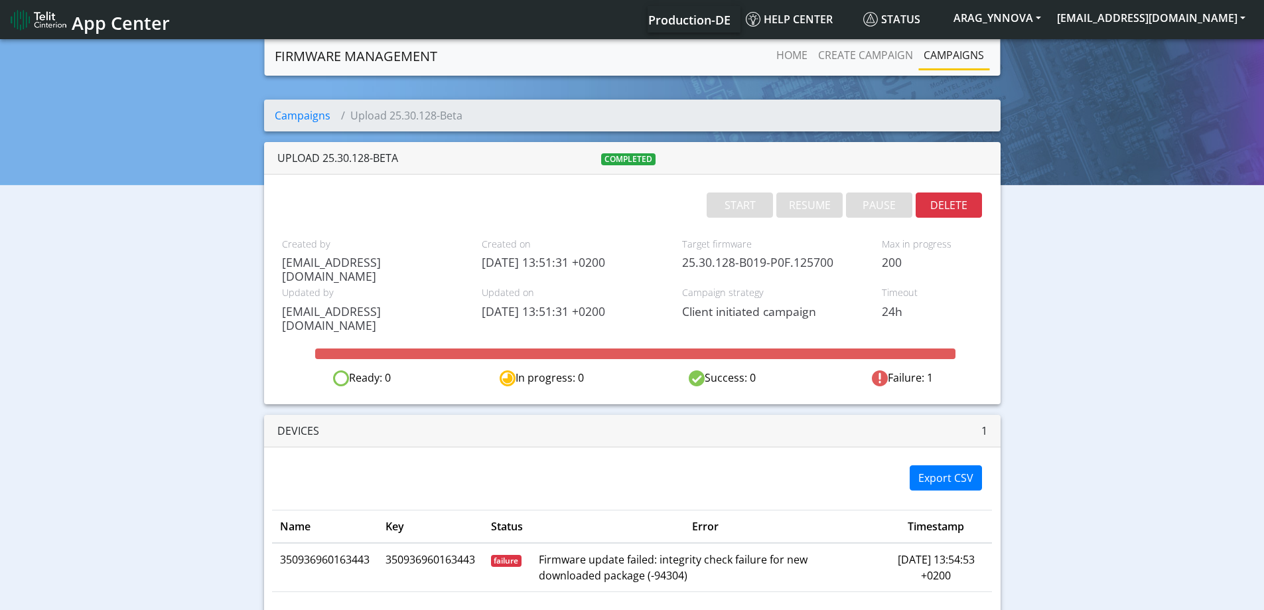
drag, startPoint x: 442, startPoint y: 277, endPoint x: 466, endPoint y: 319, distance: 48.1
click at [443, 277] on span "[EMAIL_ADDRESS][DOMAIN_NAME]" at bounding box center [372, 269] width 180 height 28
click at [129, 25] on span "App Center" at bounding box center [121, 23] width 98 height 25
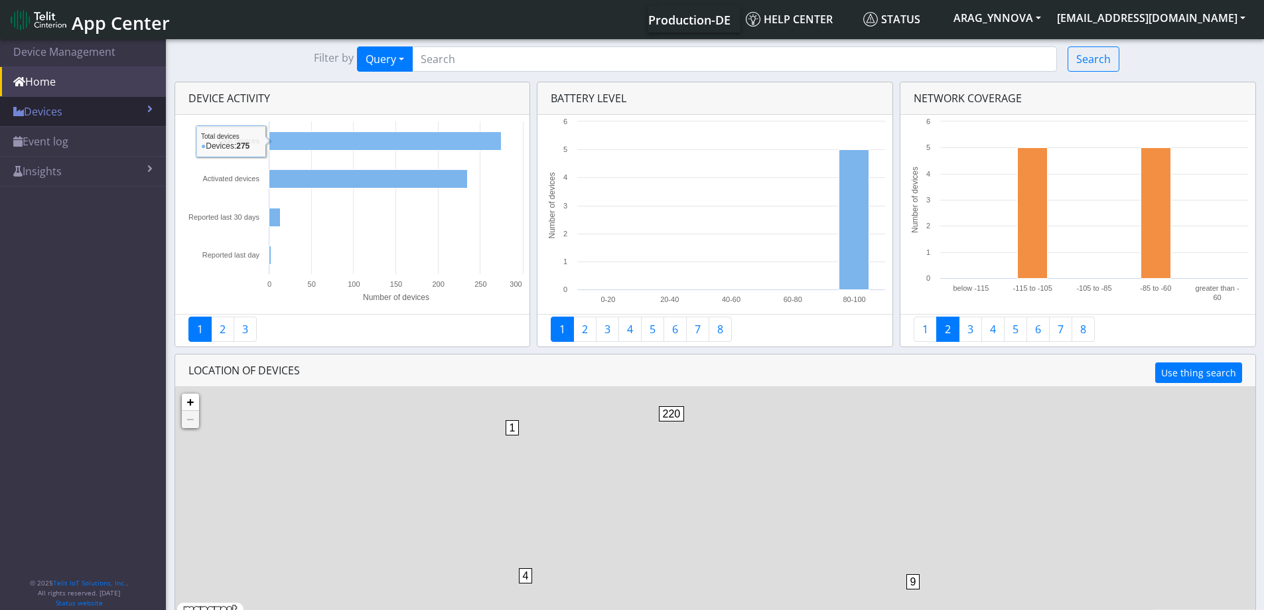
click at [98, 101] on link "Devices" at bounding box center [83, 111] width 166 height 29
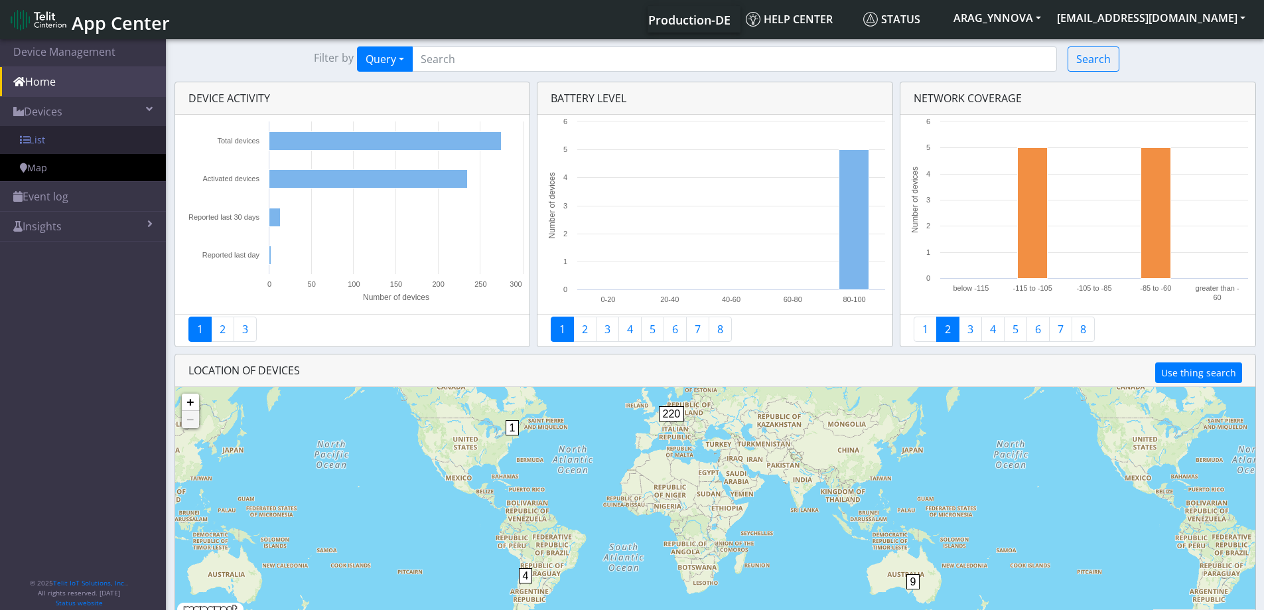
click at [84, 132] on link "List" at bounding box center [83, 140] width 166 height 28
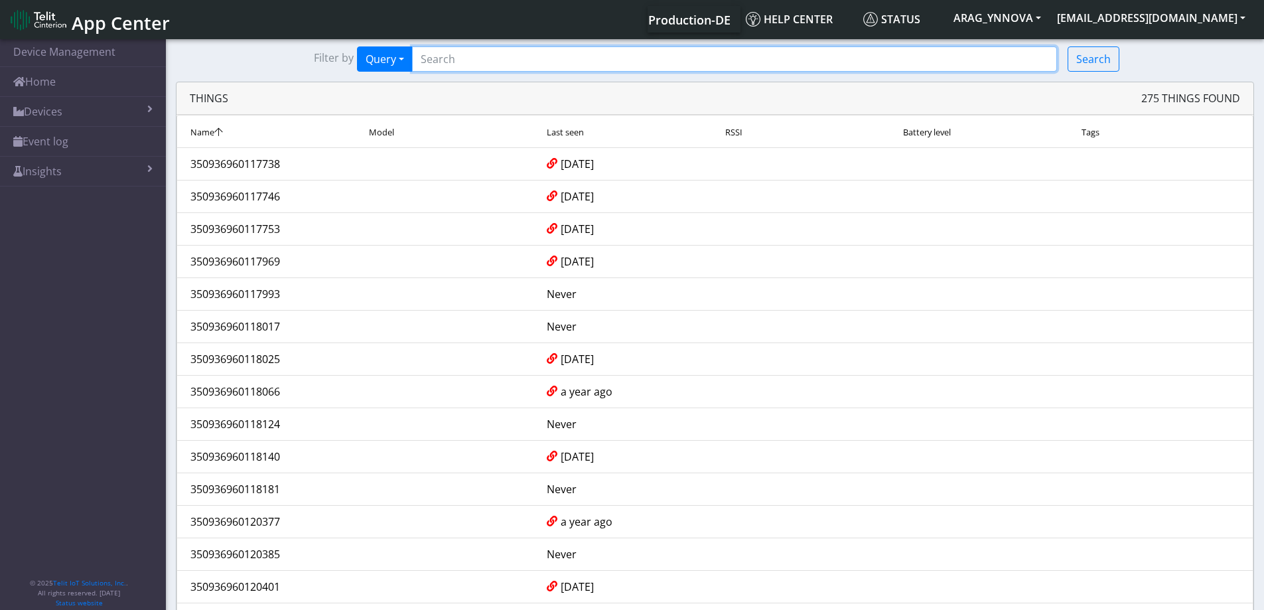
click at [465, 70] on input "Search..." at bounding box center [734, 58] width 645 height 25
type input "*163443"
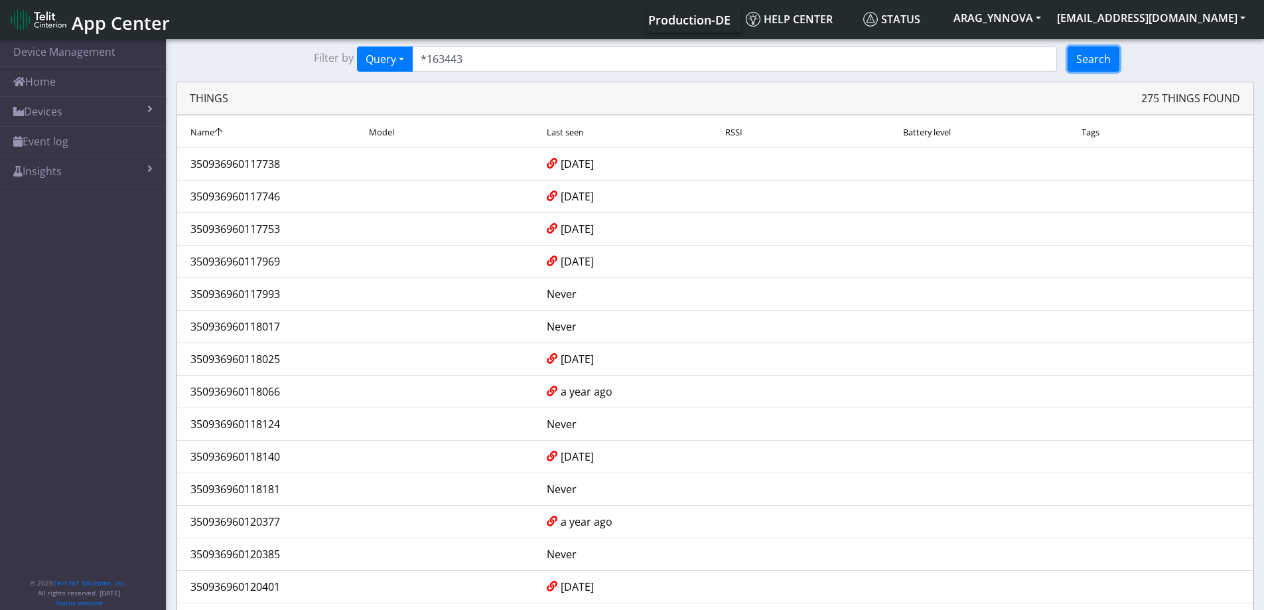
click at [1089, 59] on button "Search" at bounding box center [1093, 58] width 52 height 25
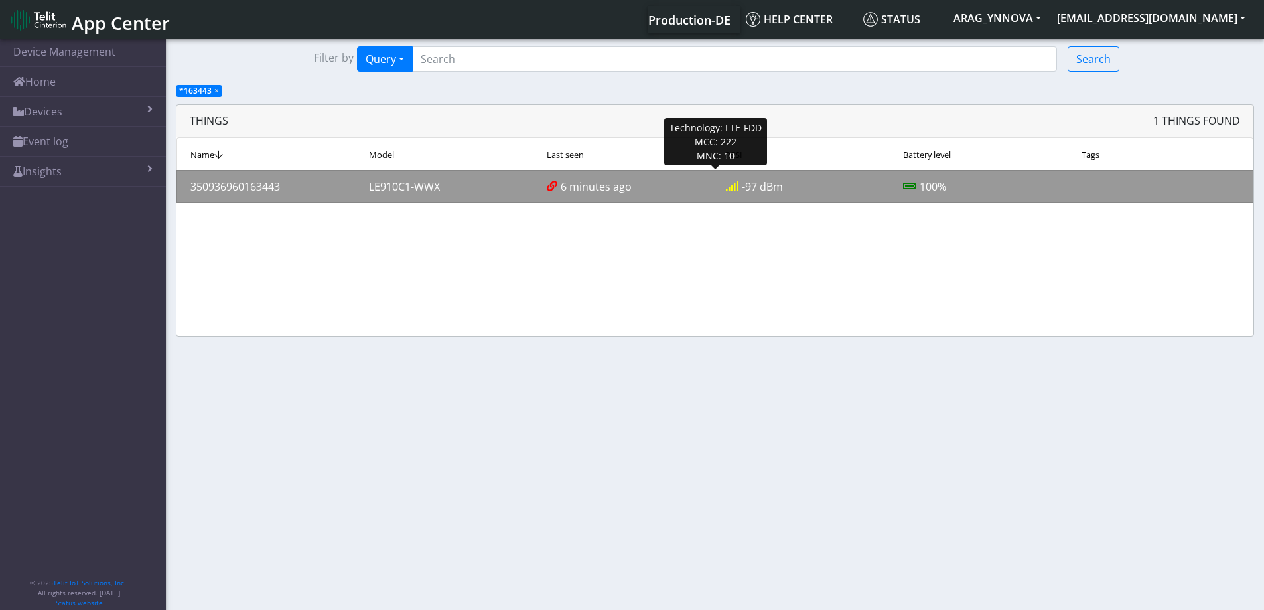
click at [230, 189] on div "350936960163443" at bounding box center [269, 186] width 178 height 16
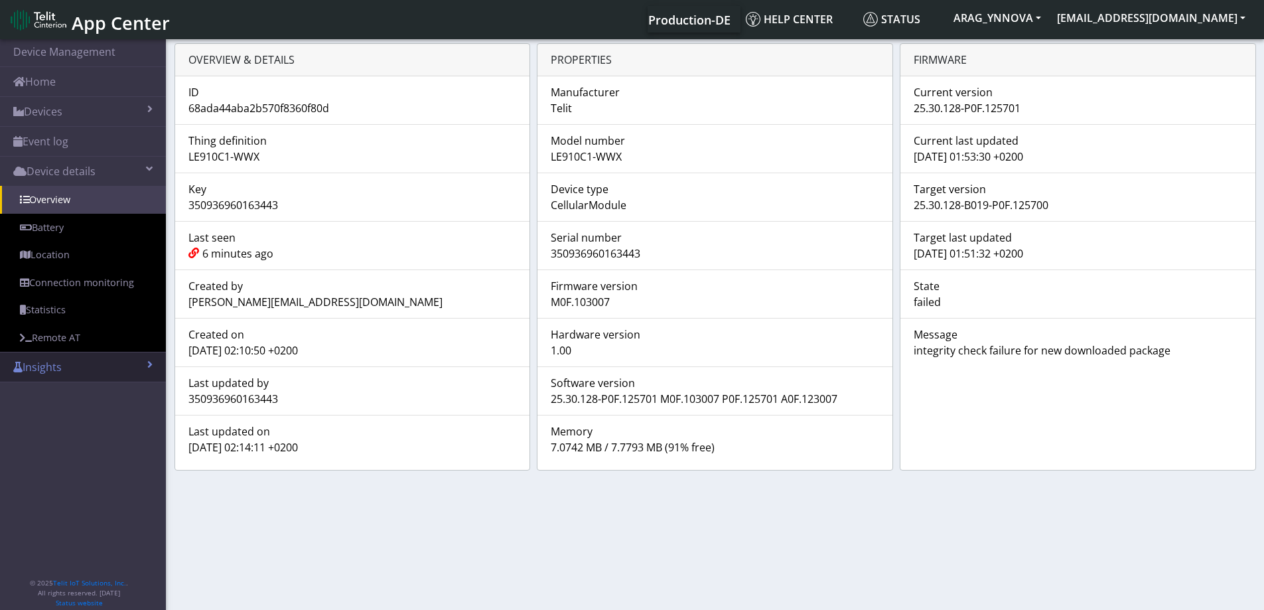
click at [145, 365] on link "Insights" at bounding box center [83, 366] width 166 height 29
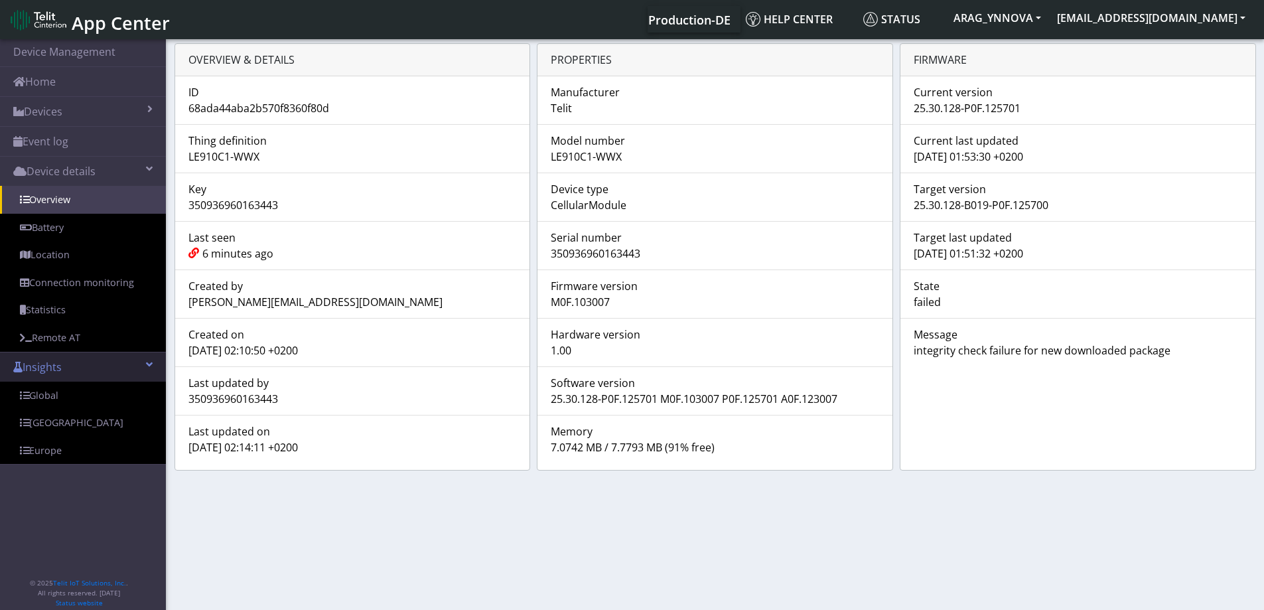
click at [146, 365] on span at bounding box center [149, 364] width 7 height 11
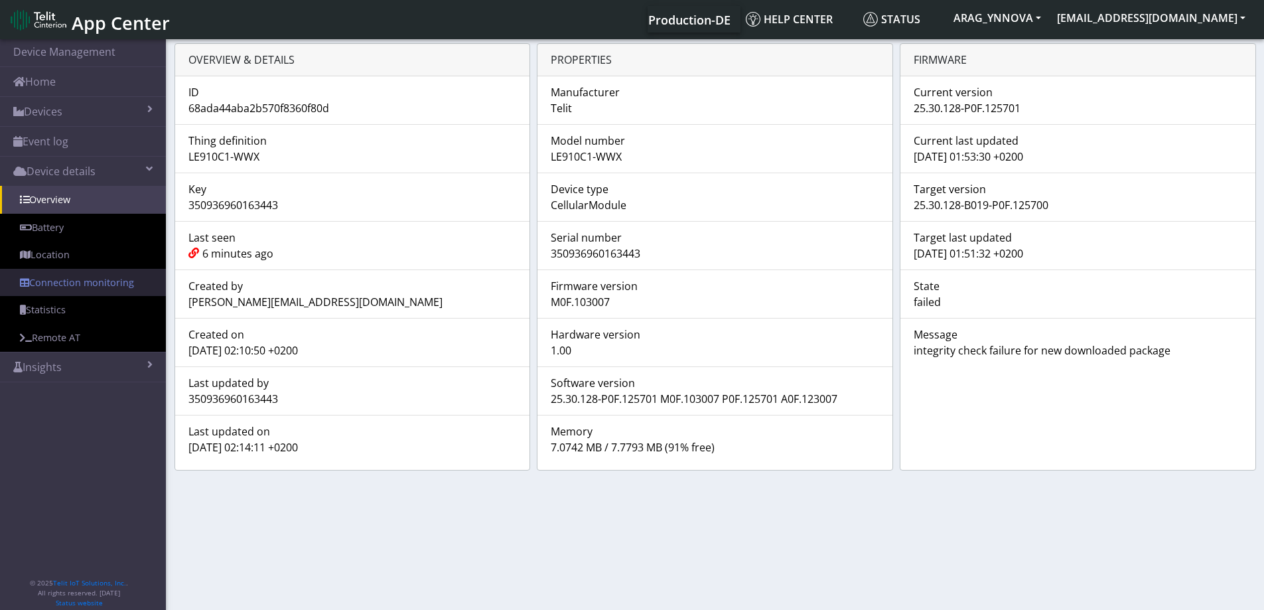
click at [80, 276] on link "Connection monitoring" at bounding box center [83, 283] width 166 height 28
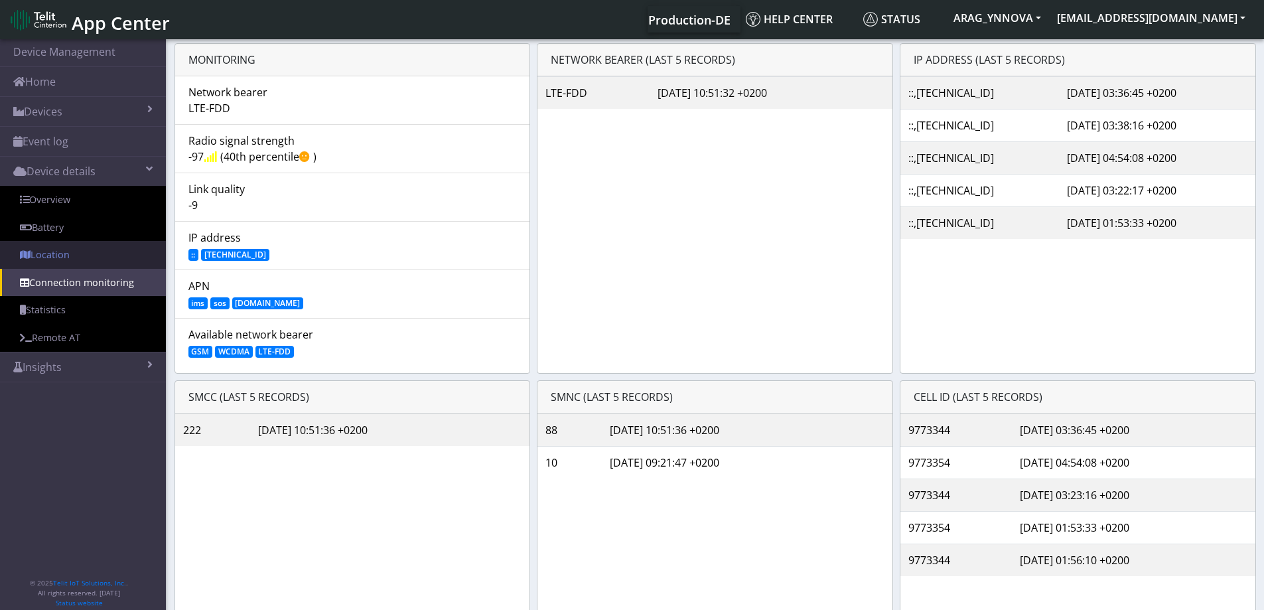
click at [88, 250] on link "Location" at bounding box center [83, 255] width 166 height 28
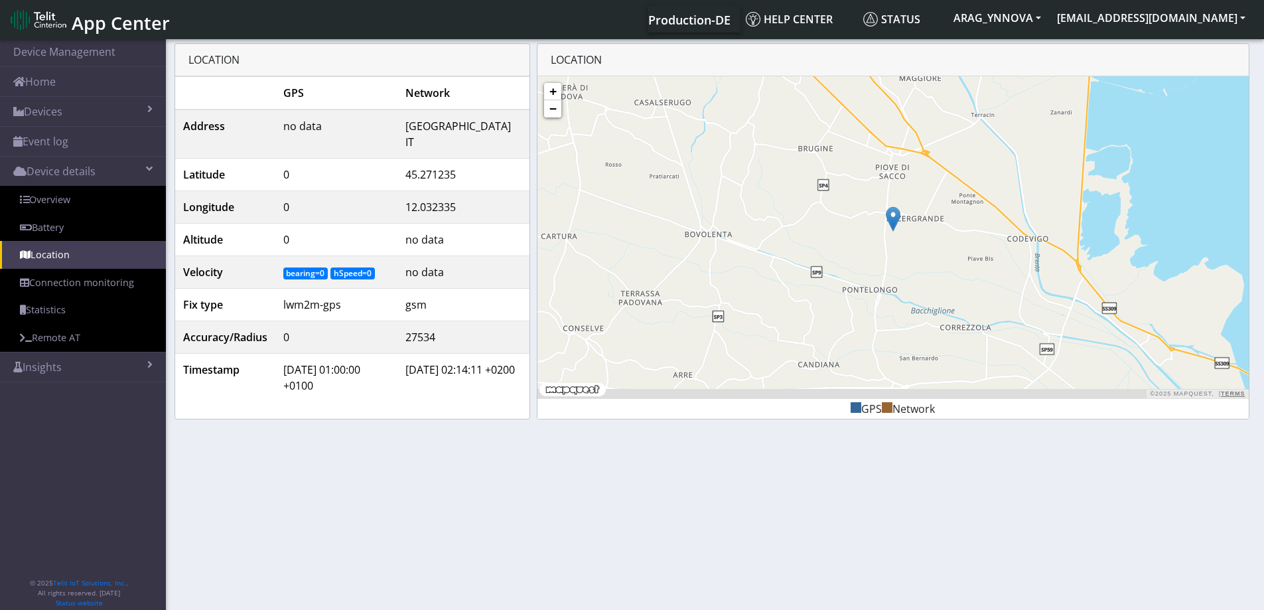
click at [88, 28] on span "App Center" at bounding box center [121, 23] width 98 height 25
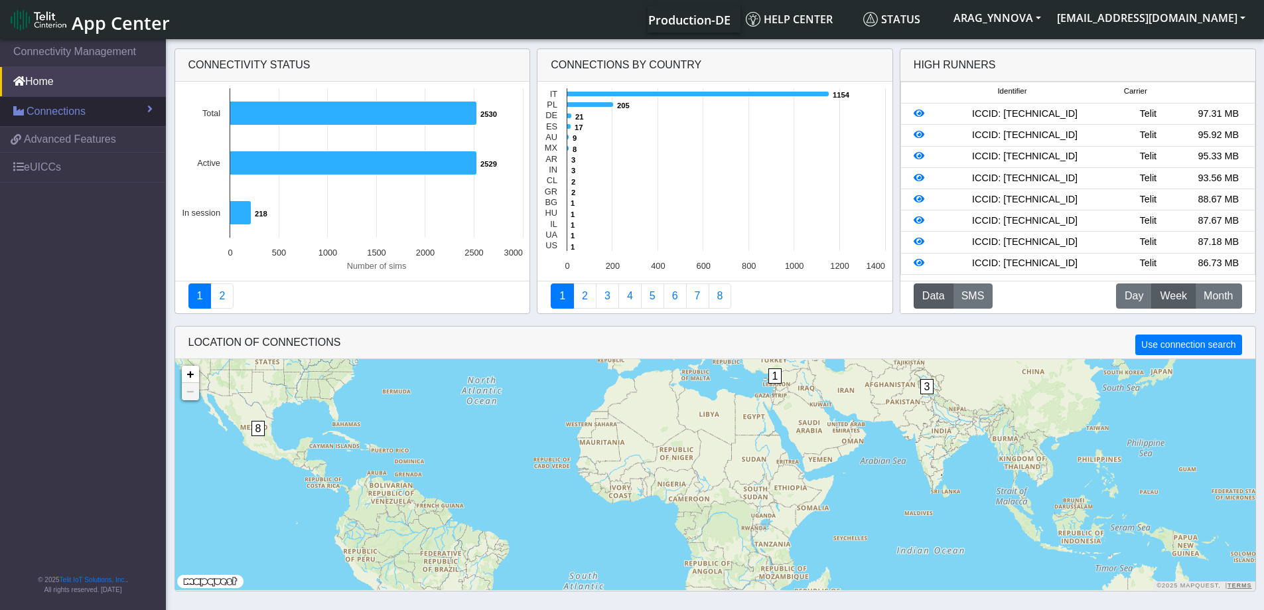
click at [58, 119] on link "Connections" at bounding box center [83, 111] width 166 height 29
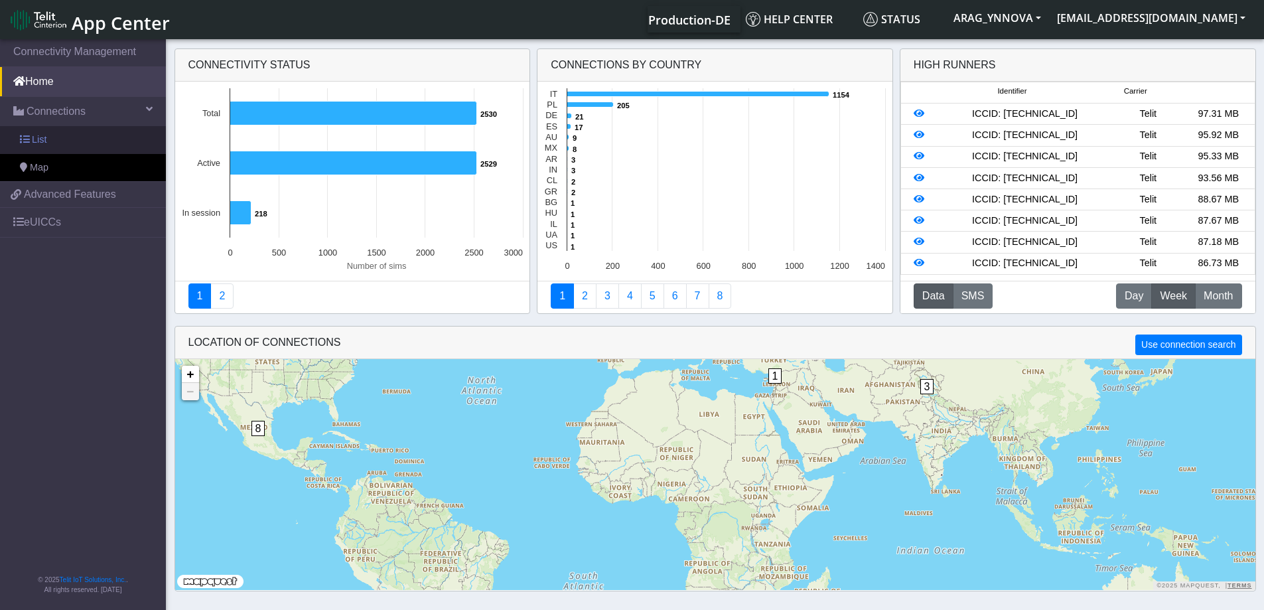
click at [62, 143] on link "List" at bounding box center [83, 140] width 166 height 28
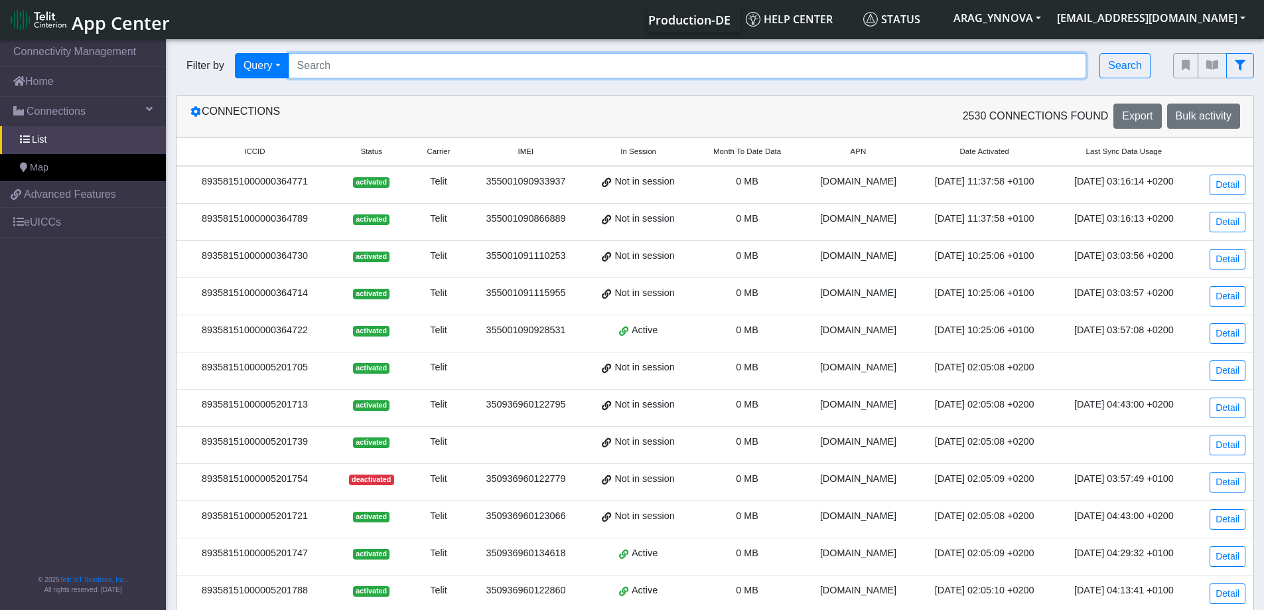
click at [365, 68] on input "Search..." at bounding box center [688, 65] width 798 height 25
drag, startPoint x: 394, startPoint y: 74, endPoint x: 269, endPoint y: 50, distance: 127.1
click at [275, 48] on div "Filter by Query Query In Session Not connected Country Operator 310170403283052…" at bounding box center [664, 65] width 997 height 45
paste input "AT#HTTPCFG=1,<SERVER_ADDRESS>,<SERVER_PORT>,1,"<USERNAME>", "<PASSWORD>",0,120,1"
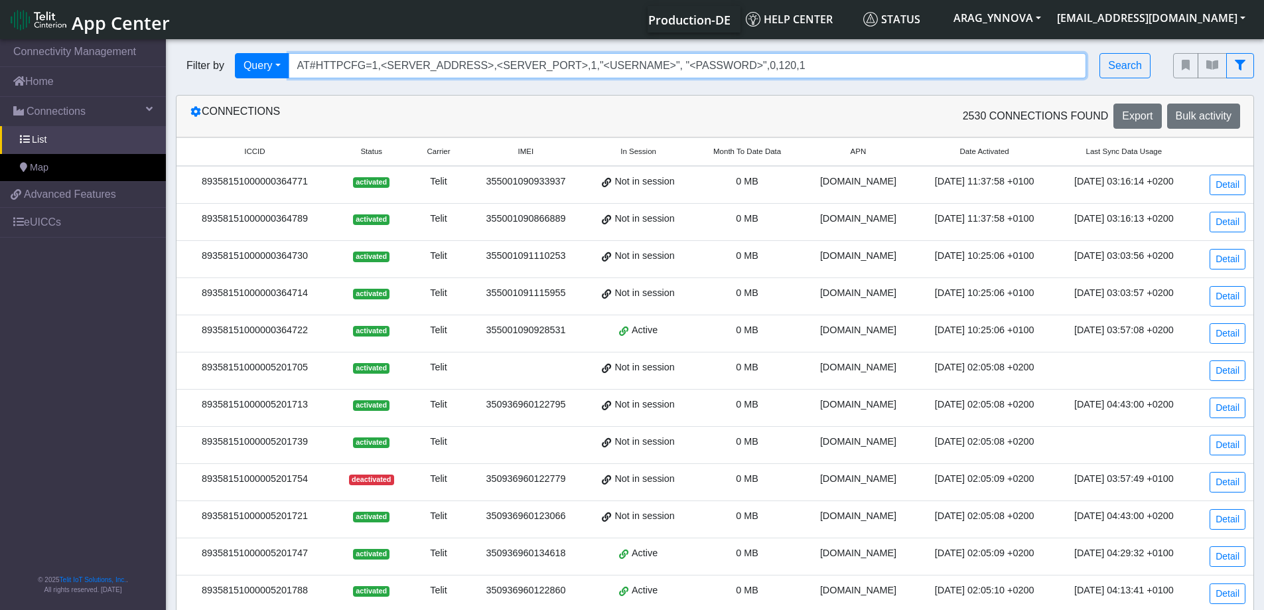
type input "310170403283052"
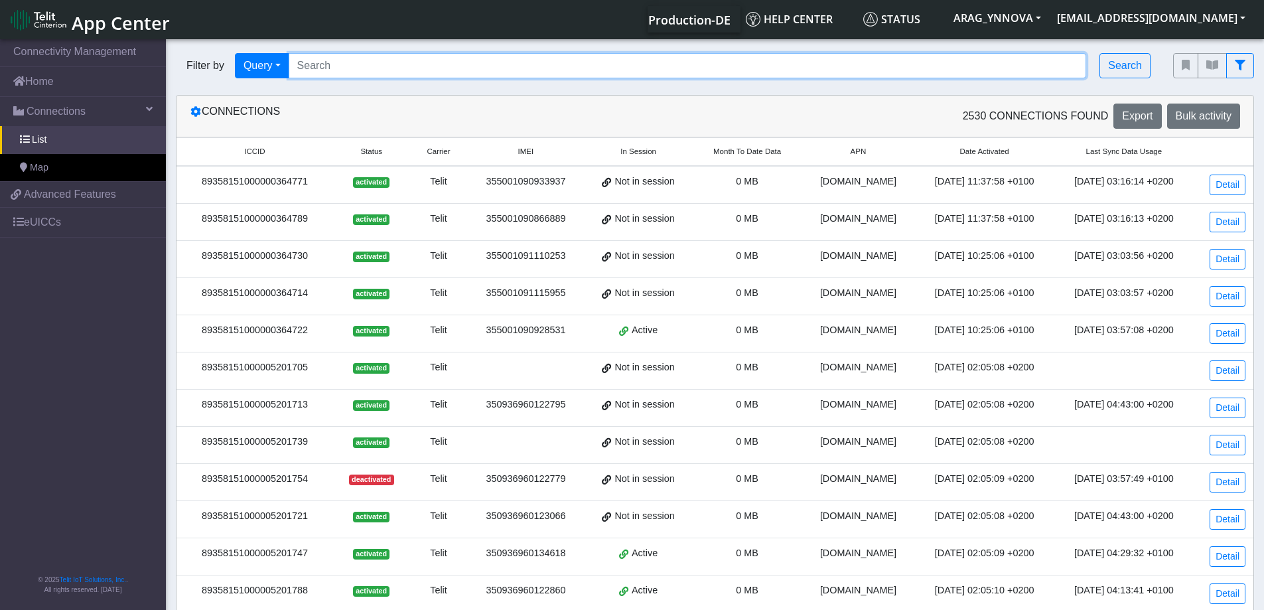
click at [397, 70] on input "Search..." at bounding box center [688, 65] width 798 height 25
type input "*163443"
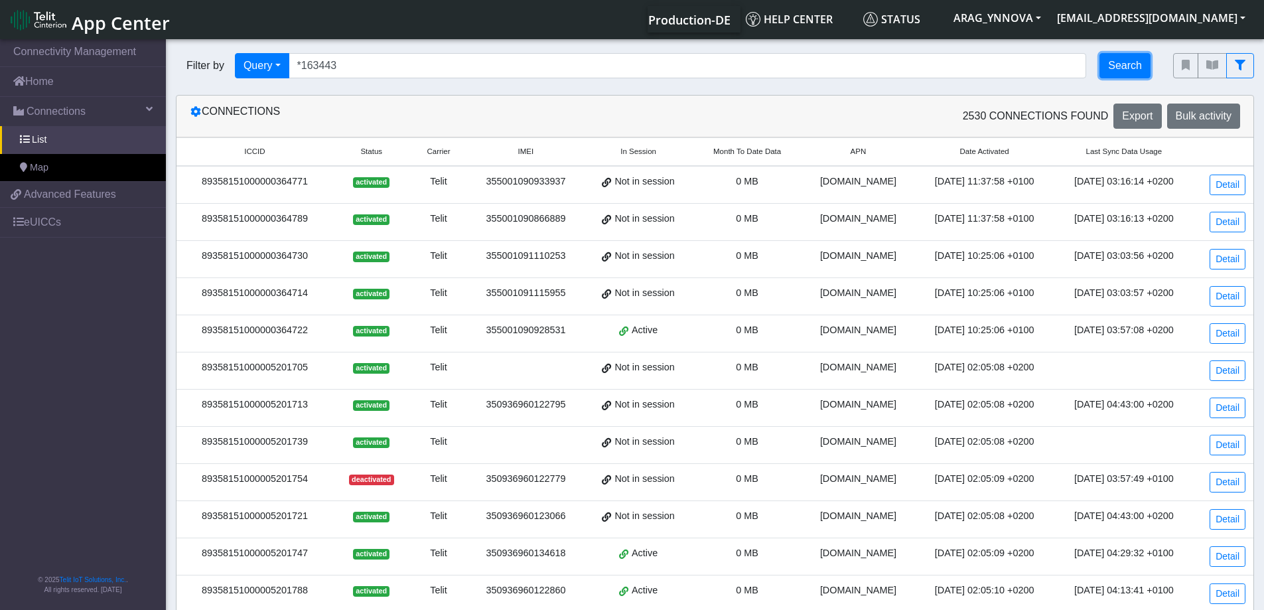
click at [1134, 64] on button "Search" at bounding box center [1124, 65] width 51 height 25
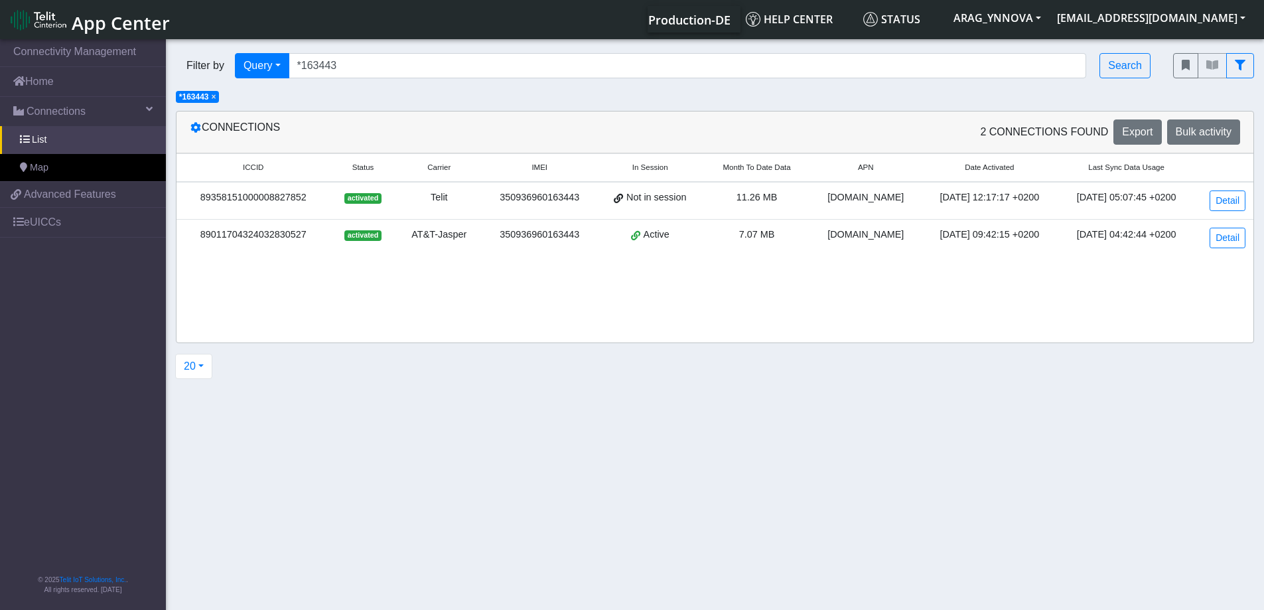
click at [534, 233] on div "350936960163443" at bounding box center [539, 235] width 99 height 15
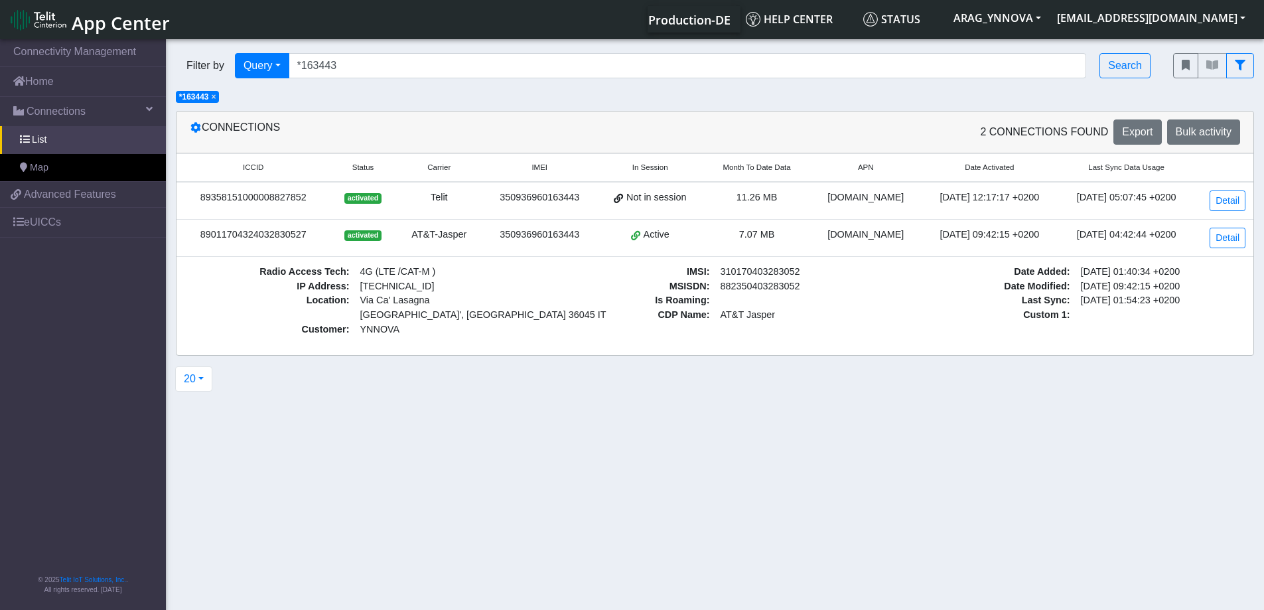
click at [1221, 225] on td "Detail" at bounding box center [1224, 238] width 58 height 37
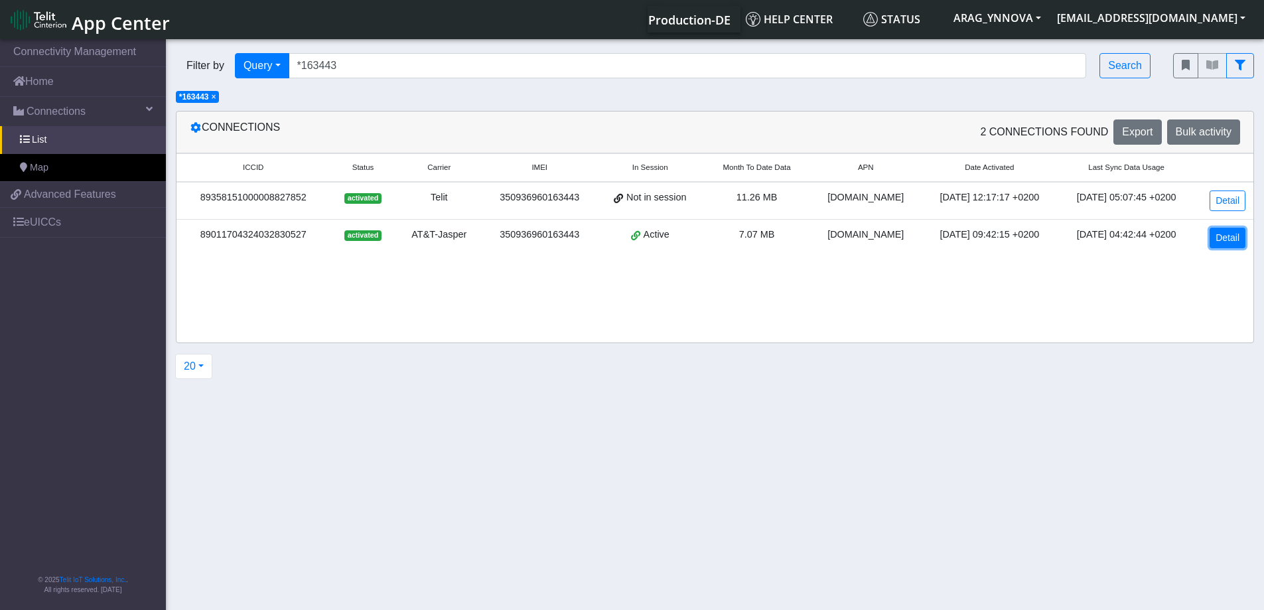
click at [1225, 233] on link "Detail" at bounding box center [1227, 238] width 36 height 21
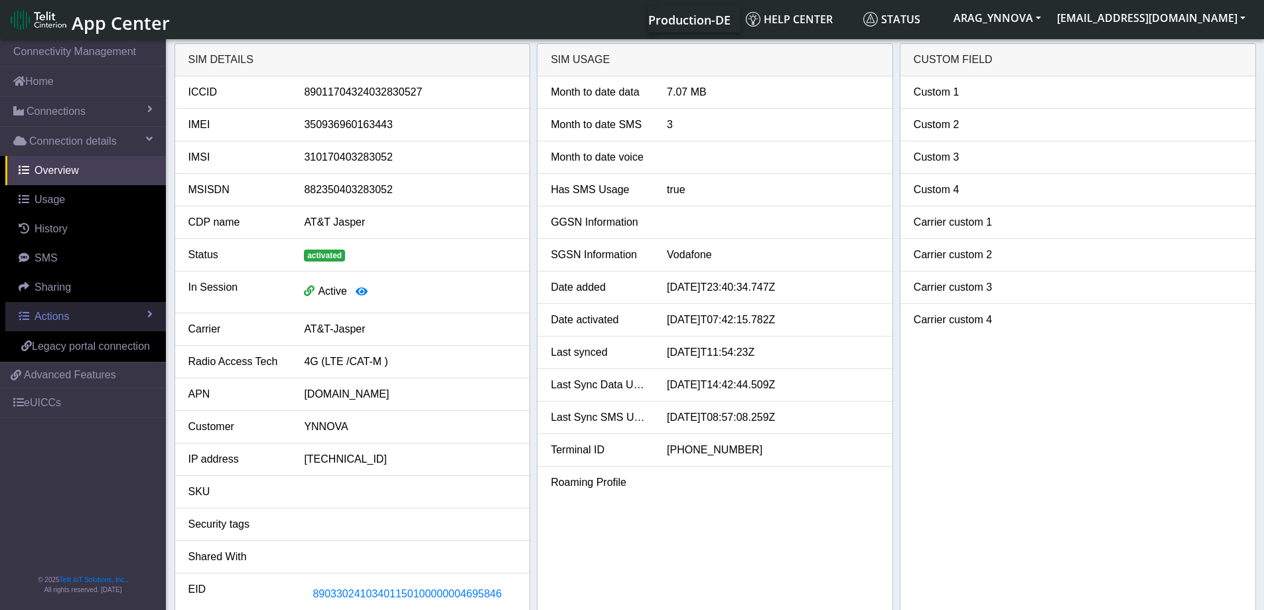
click at [141, 314] on link "Actions" at bounding box center [85, 316] width 161 height 29
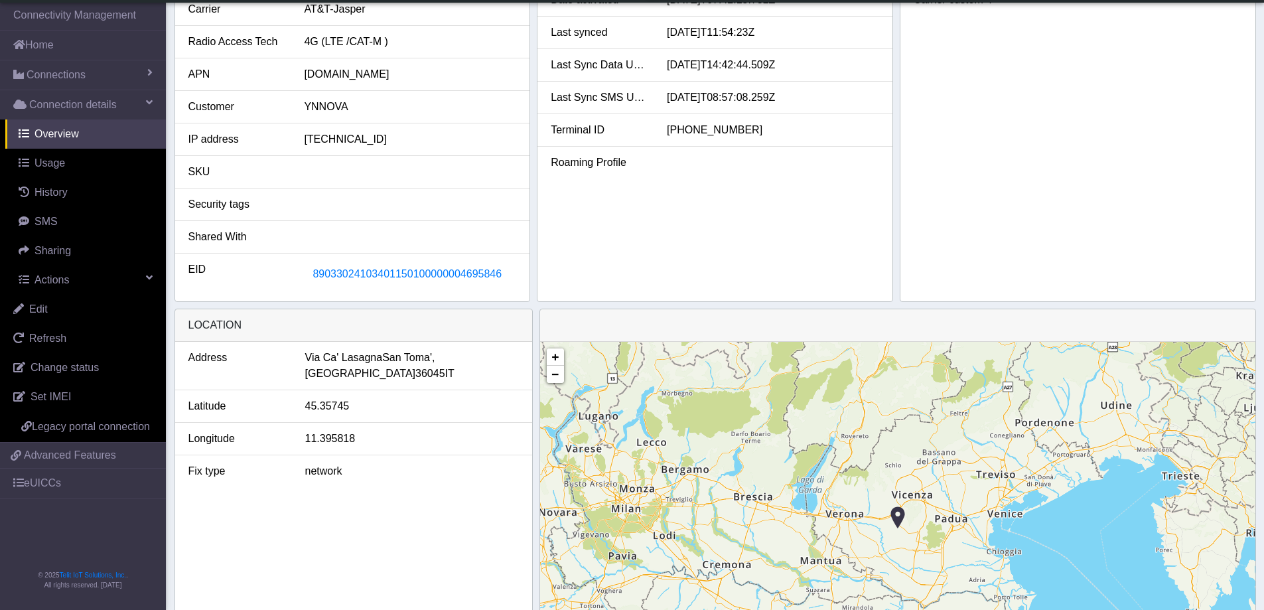
scroll to position [82, 0]
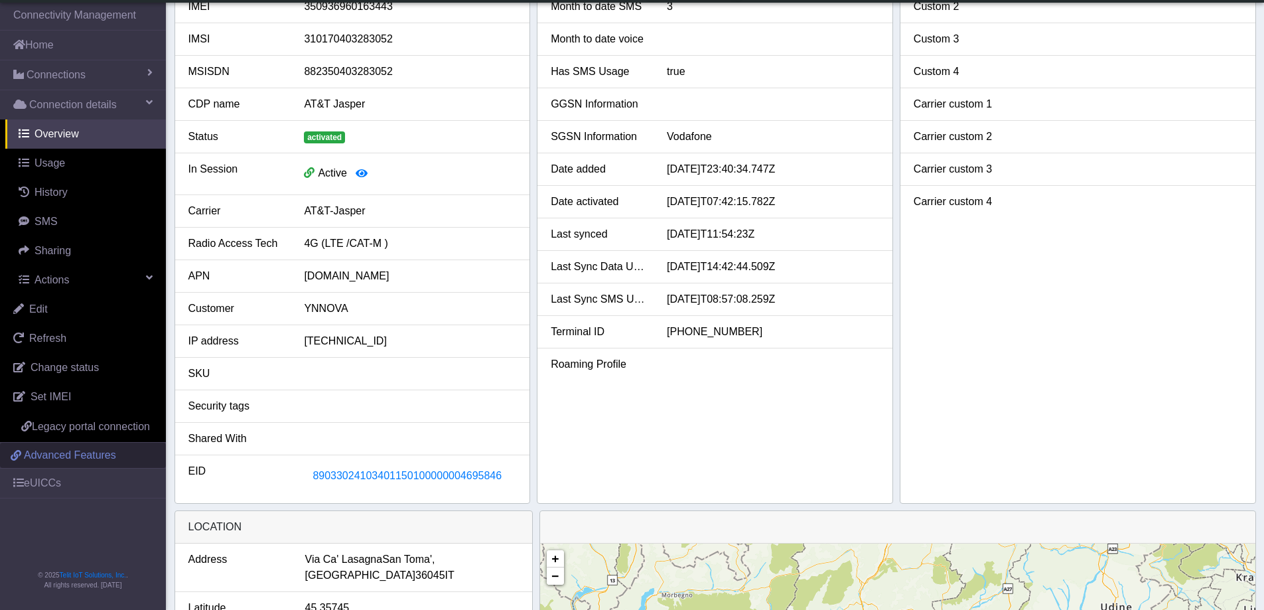
click at [123, 451] on link "Advanced Features" at bounding box center [83, 454] width 166 height 25
